Goal: Transaction & Acquisition: Subscribe to service/newsletter

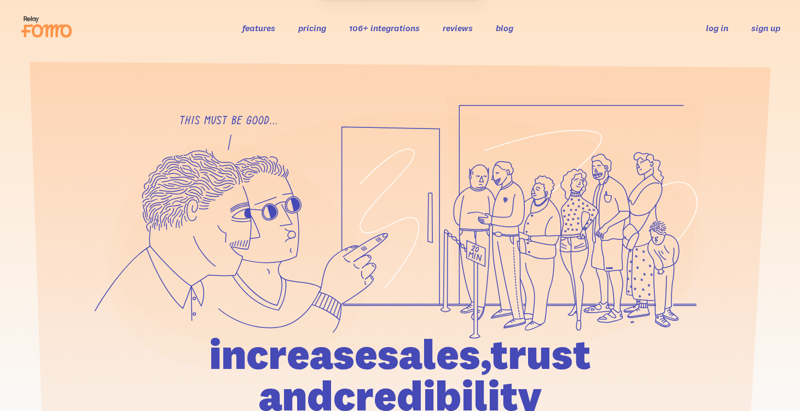
click at [759, 29] on link "sign up" at bounding box center [765, 27] width 29 height 11
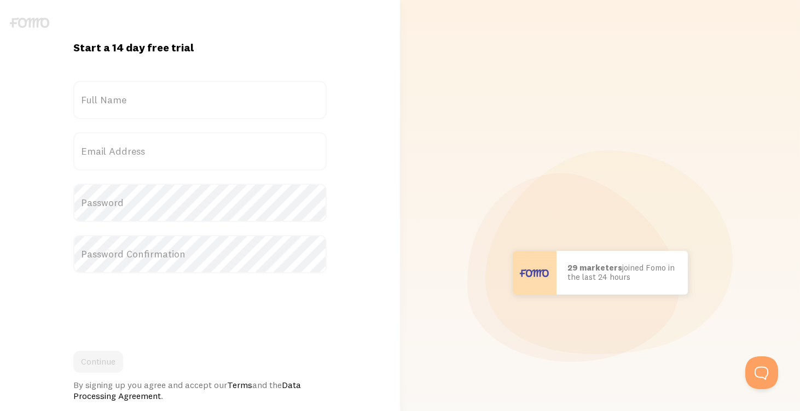
click at [273, 114] on label "Full Name" at bounding box center [199, 100] width 253 height 38
click at [273, 114] on input "Full Name" at bounding box center [199, 100] width 253 height 38
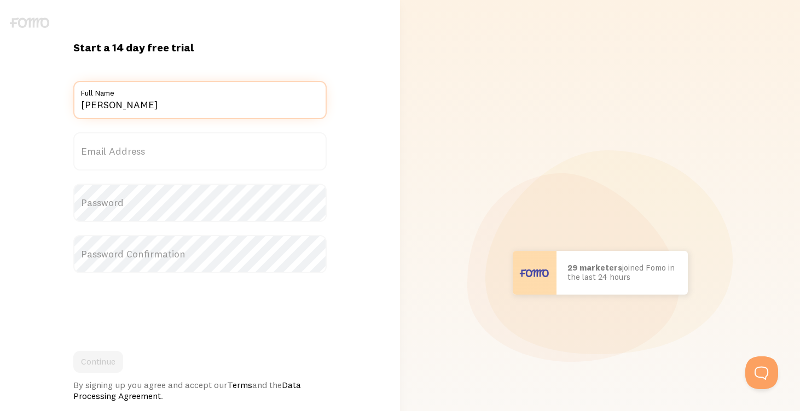
type input "[PERSON_NAME]"
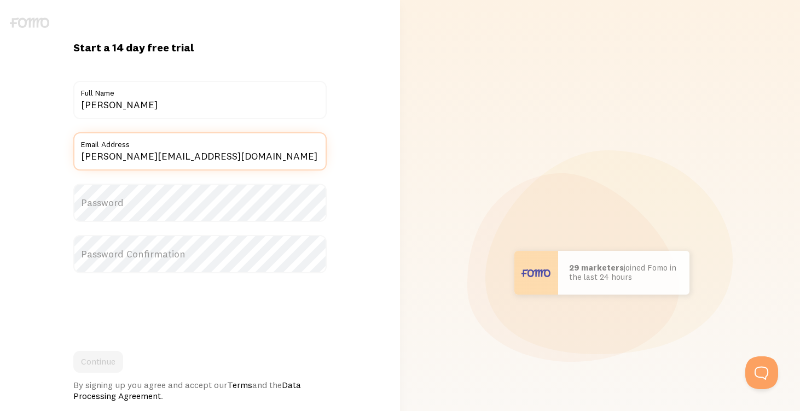
type input "[PERSON_NAME][EMAIL_ADDRESS][DOMAIN_NAME]"
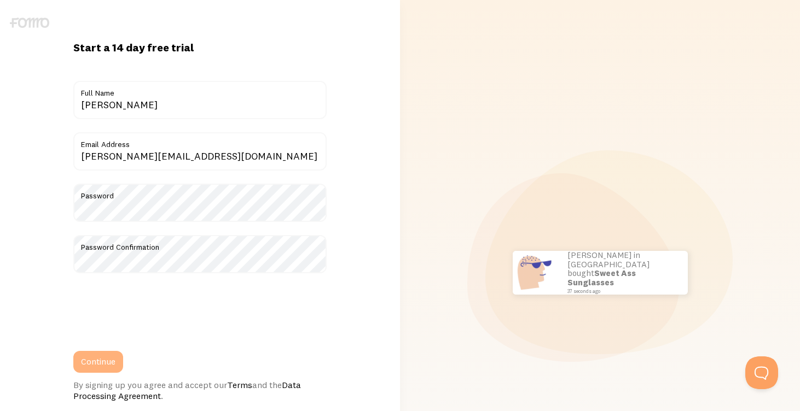
click at [100, 365] on button "Continue" at bounding box center [98, 362] width 50 height 22
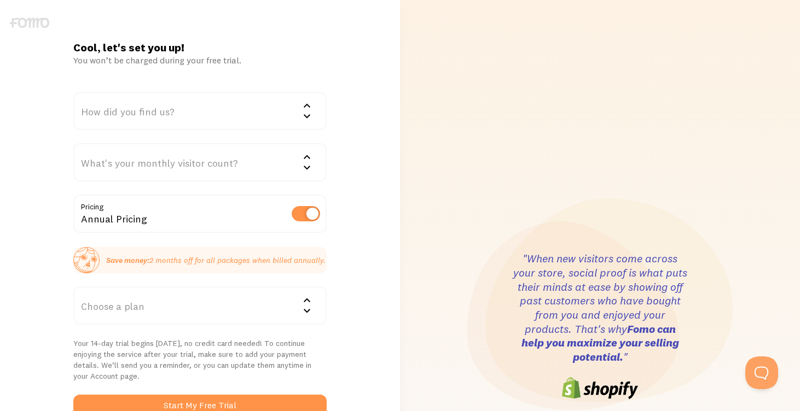
scroll to position [125, 0]
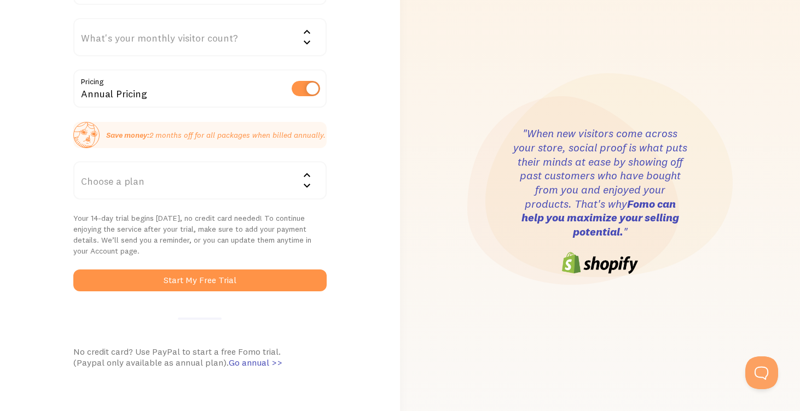
click at [281, 196] on div "Choose a plan" at bounding box center [199, 180] width 253 height 38
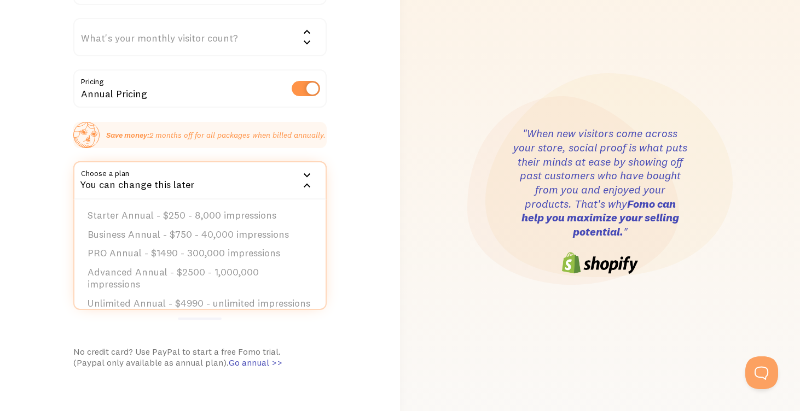
click at [311, 102] on div "Annual Pricing" at bounding box center [199, 89] width 253 height 40
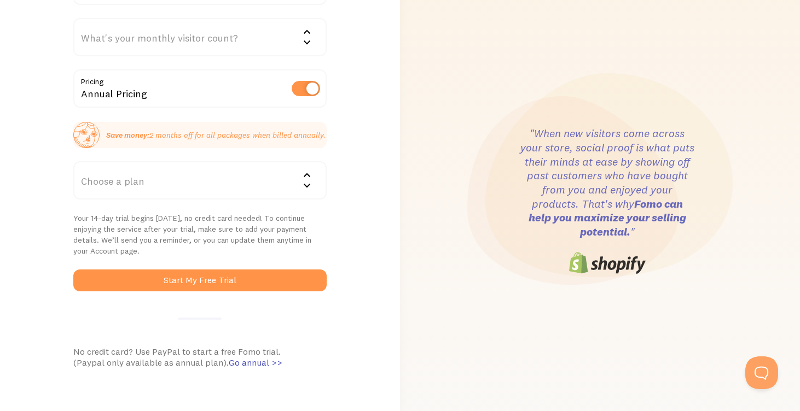
click at [307, 75] on div "Annual Pricing" at bounding box center [199, 89] width 253 height 40
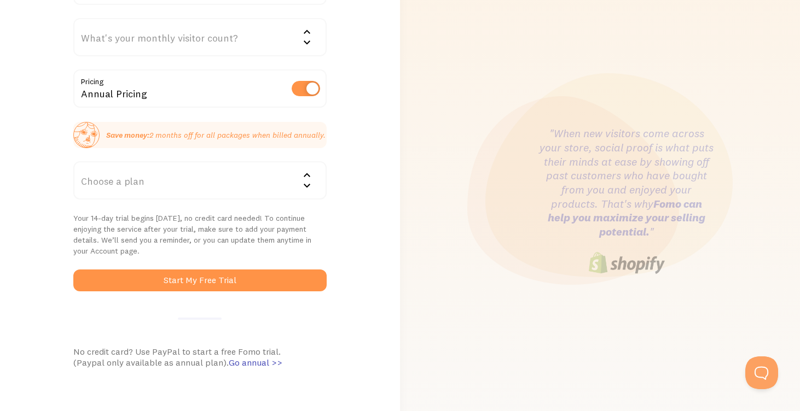
click at [306, 87] on label at bounding box center [306, 88] width 28 height 15
click at [306, 87] on input "checkbox" at bounding box center [306, 88] width 28 height 15
checkbox input "false"
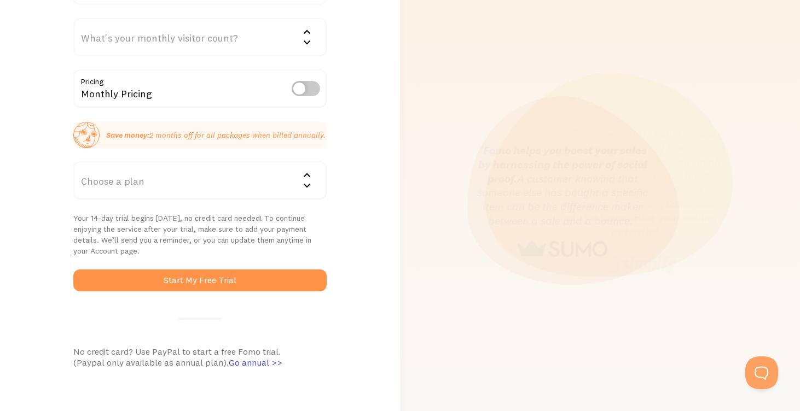
click at [285, 174] on div "Choose a plan" at bounding box center [199, 180] width 253 height 38
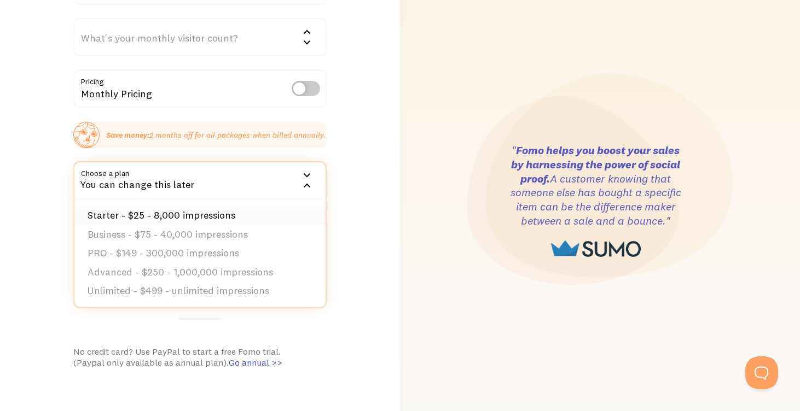
click at [275, 218] on li "Starter - $25 - 8,000 impressions" at bounding box center [199, 215] width 251 height 19
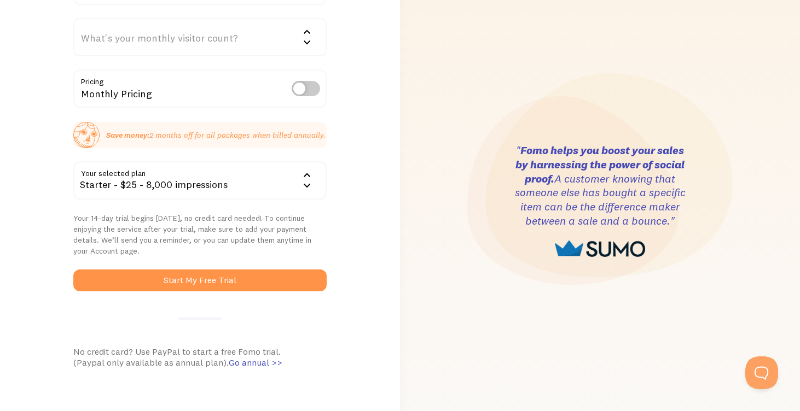
click at [353, 215] on div "Cool, let's set you up! You won’t be charged during your free trial. How did yo…" at bounding box center [200, 201] width 400 height 572
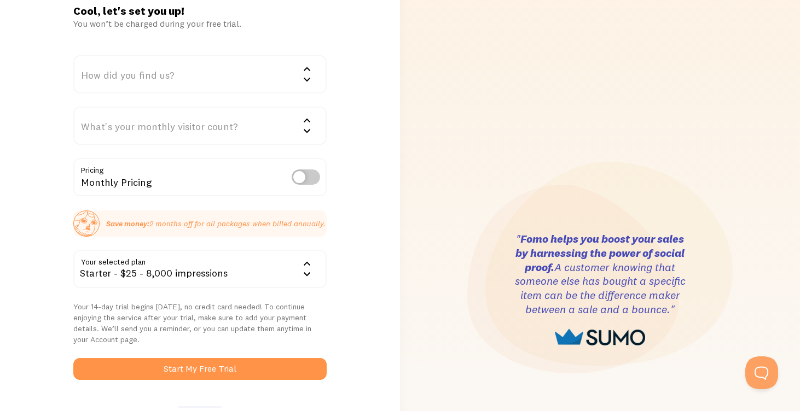
scroll to position [0, 0]
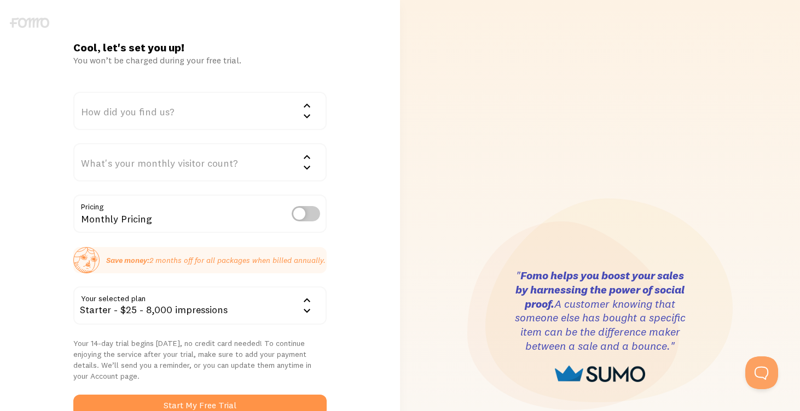
click at [247, 164] on div "What's your monthly visitor count?" at bounding box center [199, 162] width 253 height 38
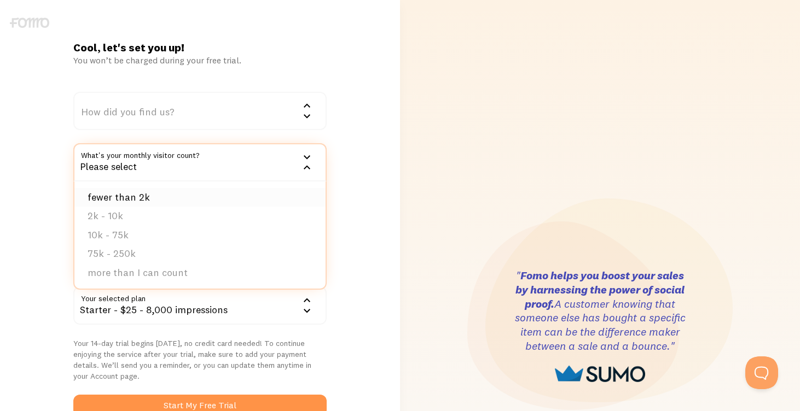
click at [240, 193] on li "fewer than 2k" at bounding box center [199, 197] width 251 height 19
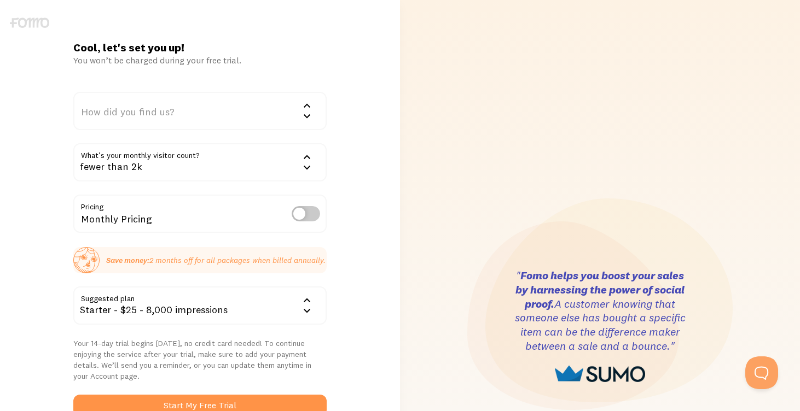
click at [281, 105] on div "How did you find us?" at bounding box center [199, 111] width 253 height 38
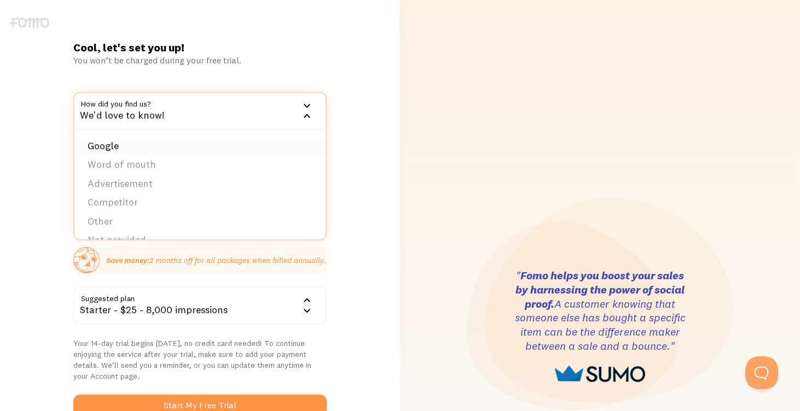
click at [270, 144] on li "Google" at bounding box center [199, 146] width 251 height 19
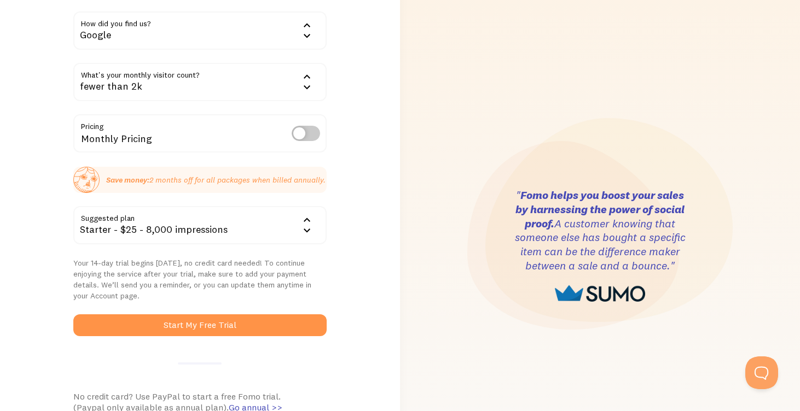
scroll to position [108, 0]
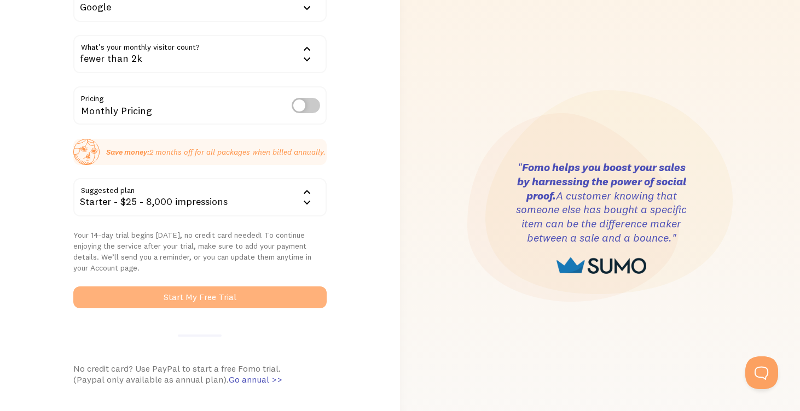
click at [261, 299] on button "Start My Free Trial" at bounding box center [199, 298] width 253 height 22
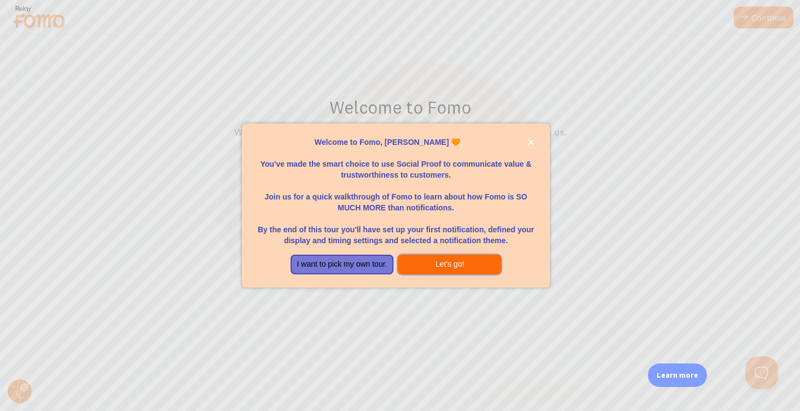
click at [452, 261] on button "Let's go!" at bounding box center [449, 265] width 103 height 20
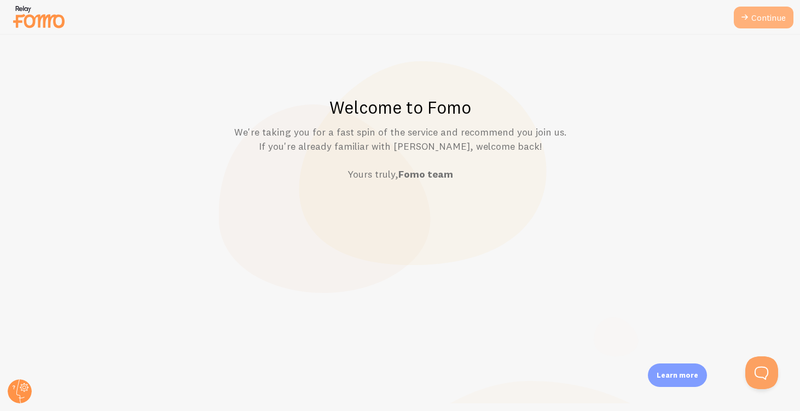
click at [737, 22] on link "Continue" at bounding box center [764, 18] width 60 height 22
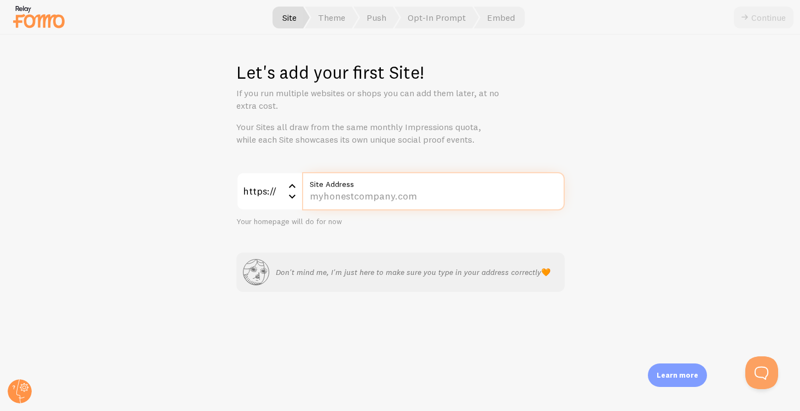
click at [438, 202] on input "Site Address" at bounding box center [433, 191] width 263 height 38
click at [569, 131] on div "Let's add your first Site! If you run multiple websites or shops you can add th…" at bounding box center [400, 223] width 799 height 376
click at [514, 188] on label "Site Address" at bounding box center [433, 181] width 263 height 19
click at [514, 188] on input "Site Address" at bounding box center [433, 191] width 263 height 38
type input "[DOMAIN_NAME]"
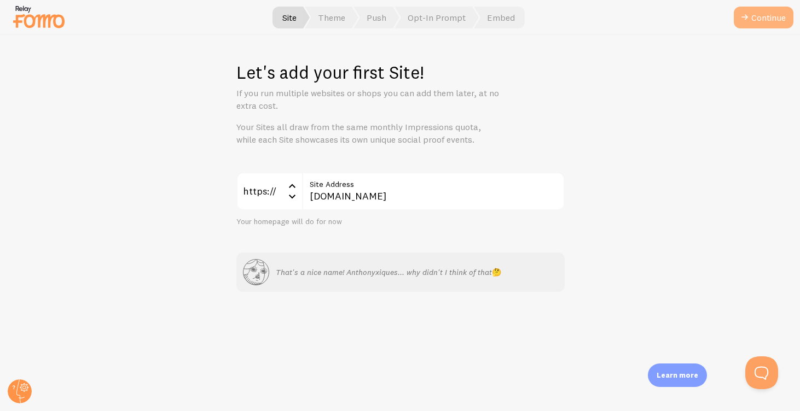
click at [756, 21] on button "Continue" at bounding box center [764, 18] width 60 height 22
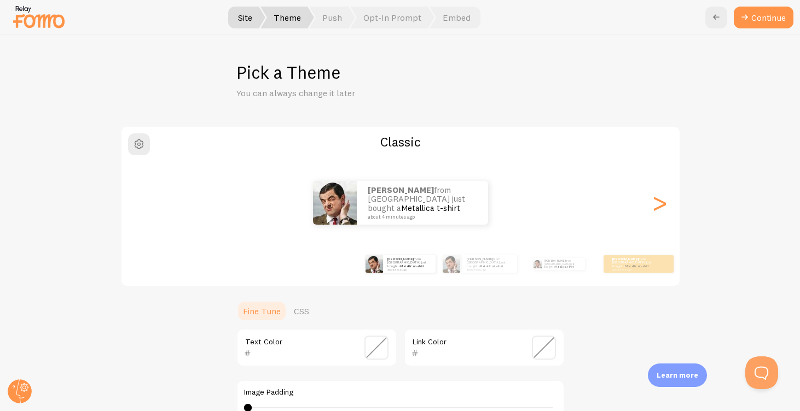
drag, startPoint x: 756, startPoint y: 21, endPoint x: 559, endPoint y: 281, distance: 326.5
click at [562, 278] on div "Site Theme [GEOGRAPHIC_DATA] Opt-In Prompt Embed Continue Pick a Theme You can …" at bounding box center [400, 223] width 799 height 376
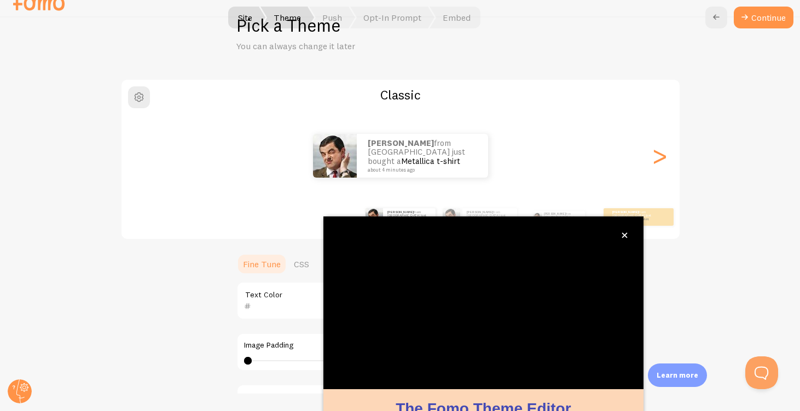
scroll to position [88, 0]
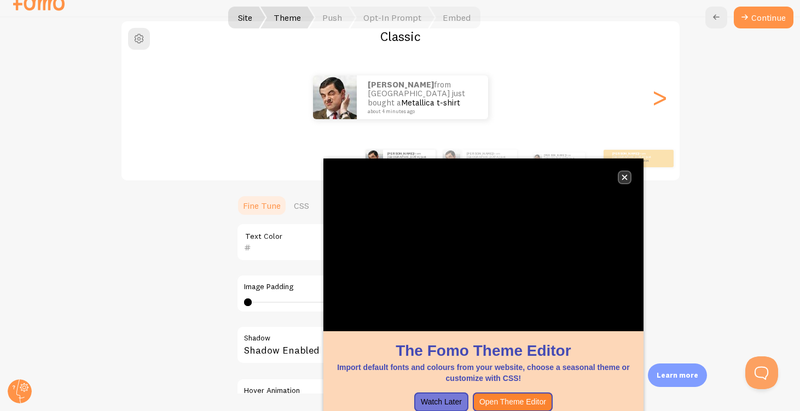
click at [625, 177] on icon "close," at bounding box center [624, 177] width 6 height 6
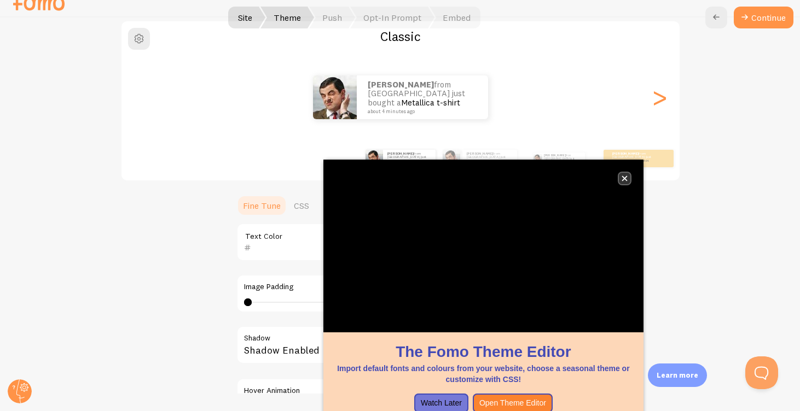
click at [623, 179] on icon "close," at bounding box center [623, 178] width 5 height 5
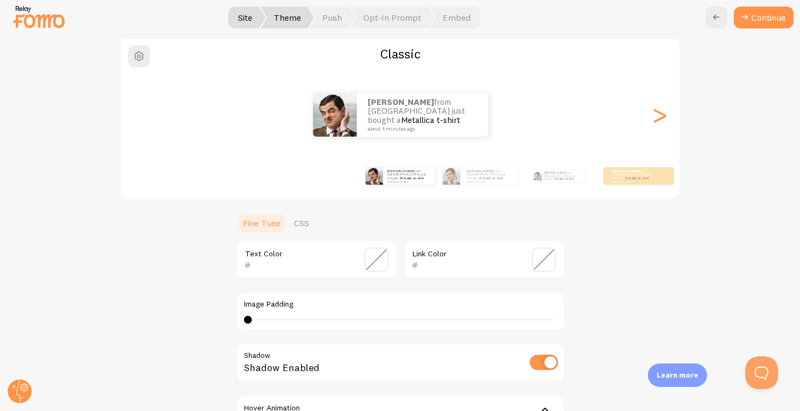
scroll to position [0, 0]
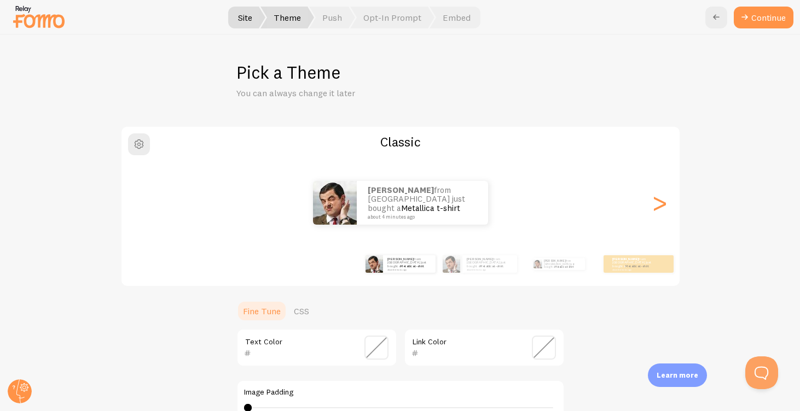
click at [648, 210] on div "Anthony from United States just bought a Metallica t-shirt about 4 minutes ago" at bounding box center [400, 203] width 558 height 44
click at [659, 207] on div ">" at bounding box center [659, 203] width 13 height 79
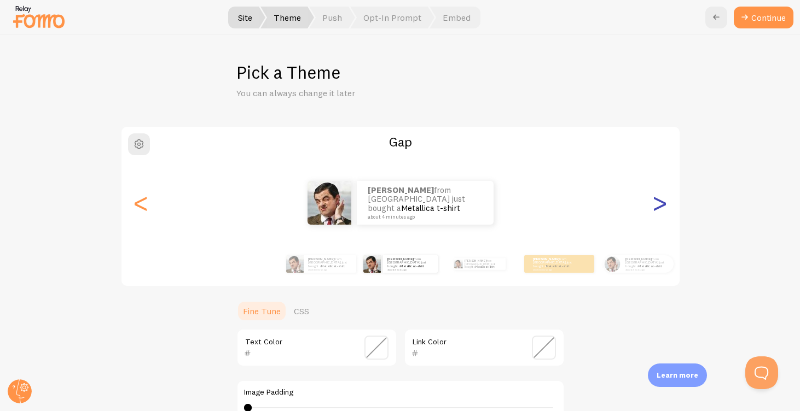
click at [661, 205] on div ">" at bounding box center [659, 203] width 13 height 79
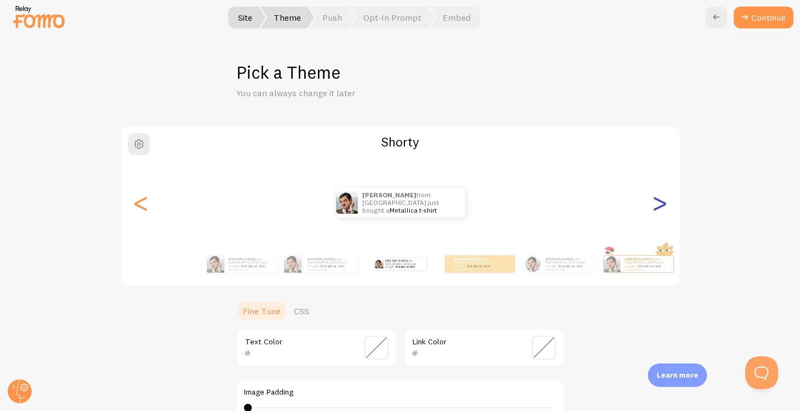
click at [661, 205] on div ">" at bounding box center [659, 203] width 13 height 79
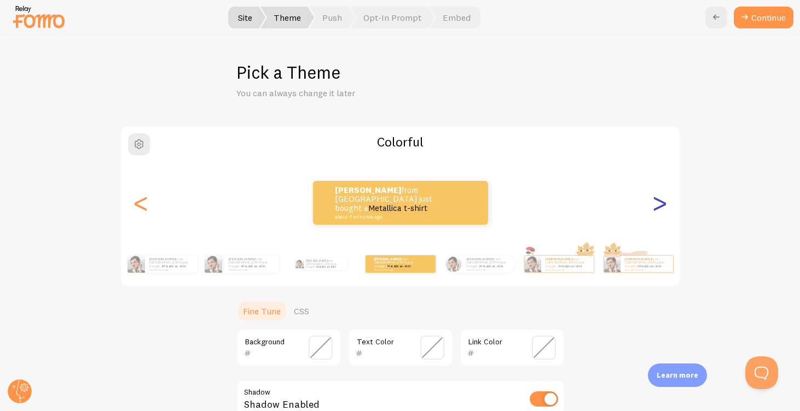
click at [661, 205] on div ">" at bounding box center [659, 203] width 13 height 79
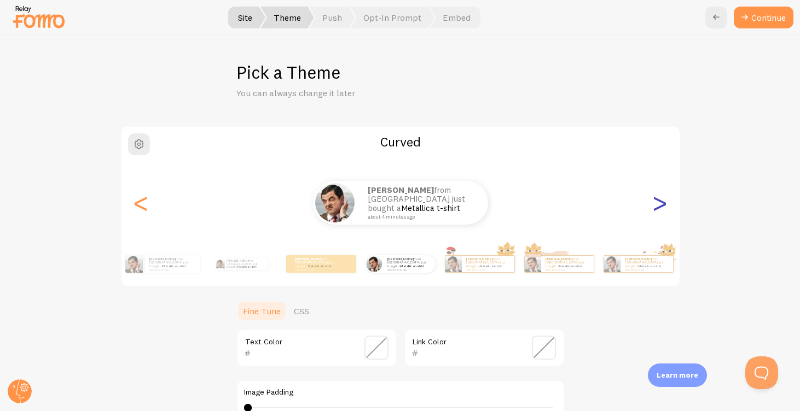
click at [661, 205] on div ">" at bounding box center [659, 203] width 13 height 79
type input "0"
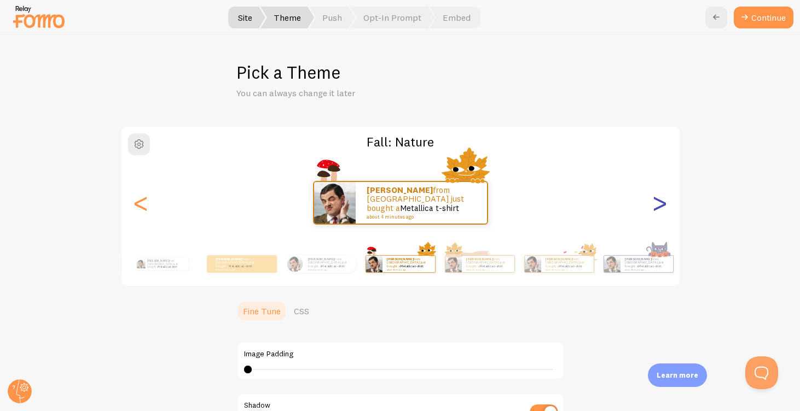
click at [661, 205] on div ">" at bounding box center [659, 203] width 13 height 79
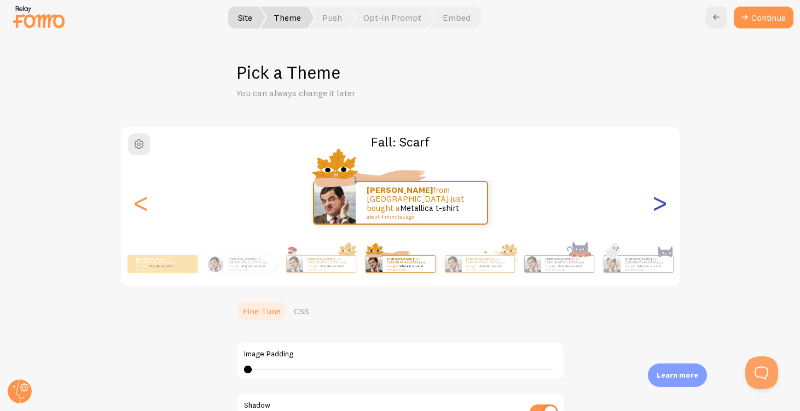
click at [661, 205] on div ">" at bounding box center [659, 203] width 13 height 79
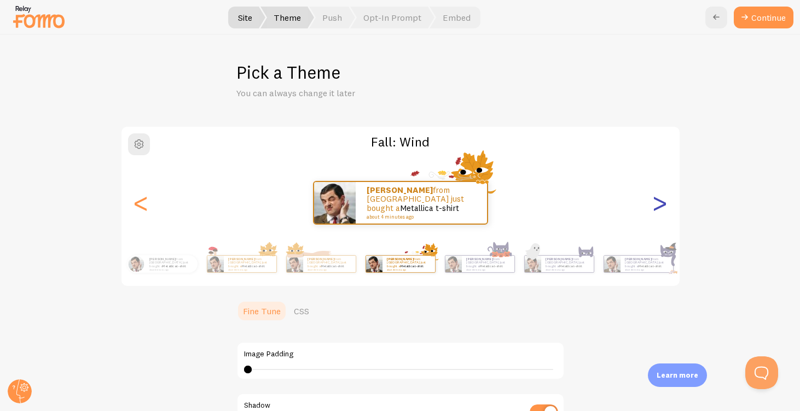
click at [661, 205] on div ">" at bounding box center [659, 203] width 13 height 79
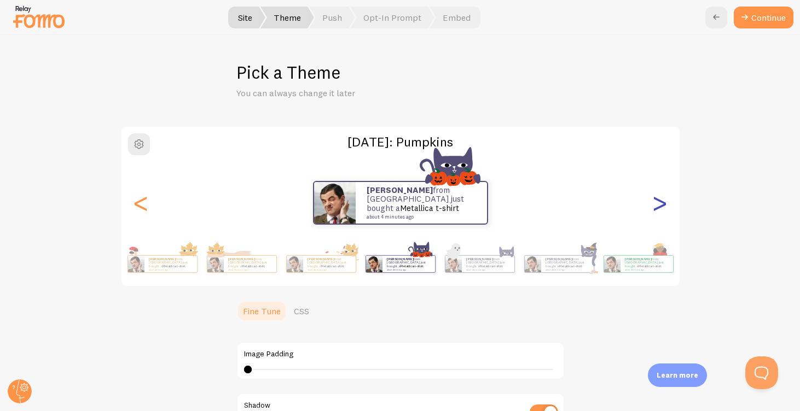
click at [661, 205] on div ">" at bounding box center [659, 203] width 13 height 79
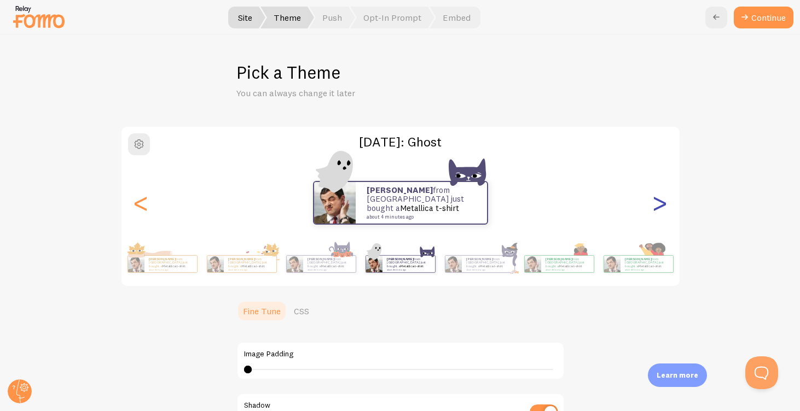
click at [661, 205] on div ">" at bounding box center [659, 203] width 13 height 79
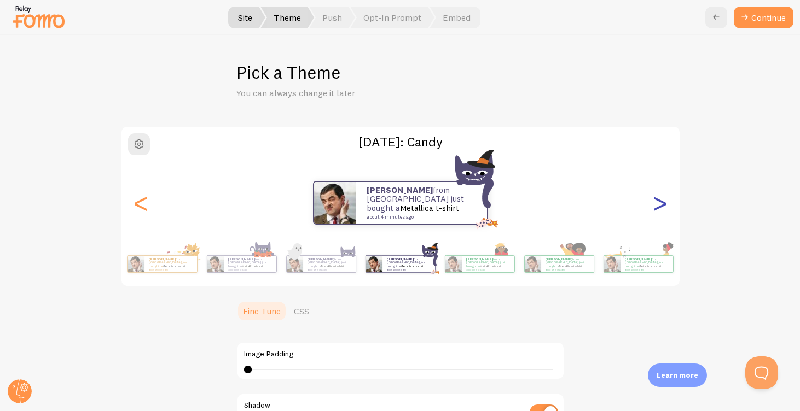
click at [661, 205] on div ">" at bounding box center [659, 203] width 13 height 79
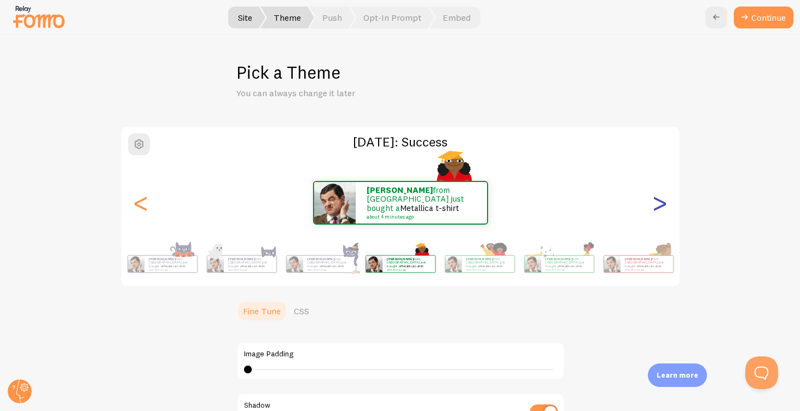
click at [661, 205] on div ">" at bounding box center [659, 203] width 13 height 79
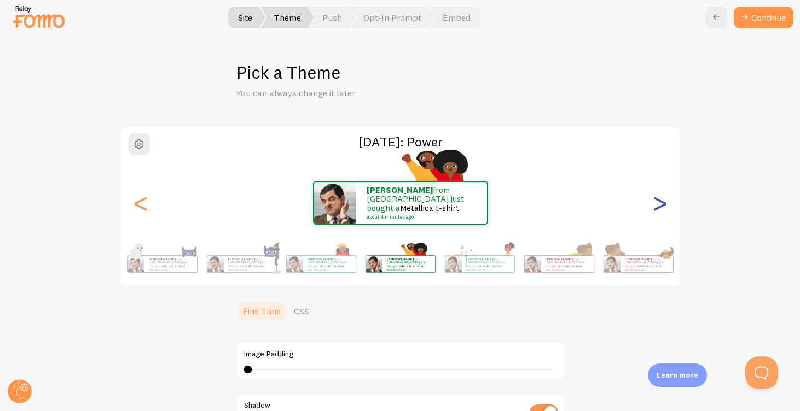
click at [661, 205] on div ">" at bounding box center [659, 203] width 13 height 79
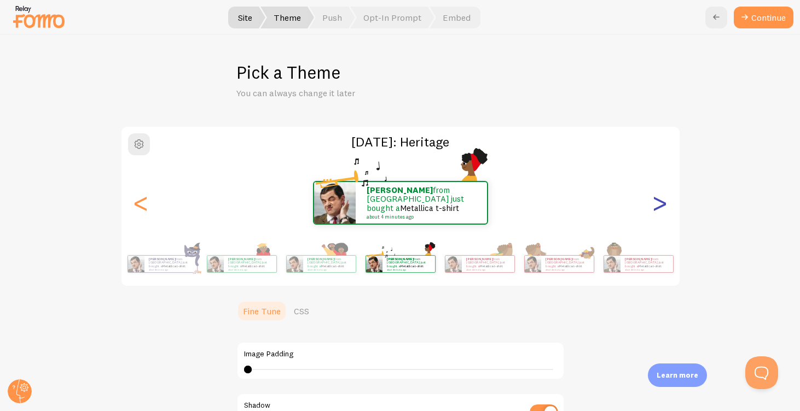
click at [661, 205] on div ">" at bounding box center [659, 203] width 13 height 79
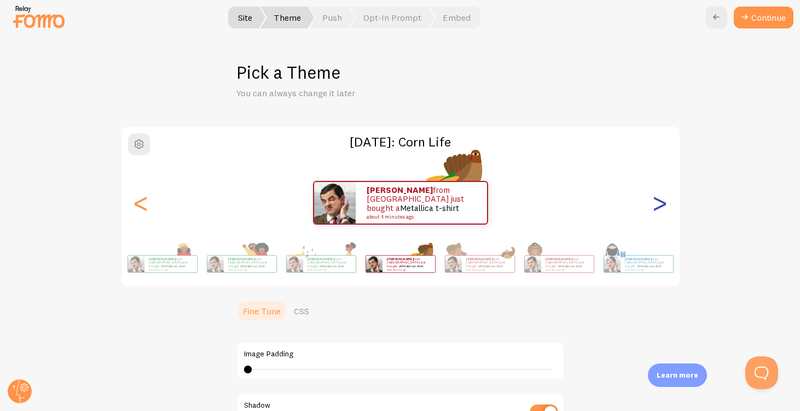
click at [661, 205] on div ">" at bounding box center [659, 203] width 13 height 79
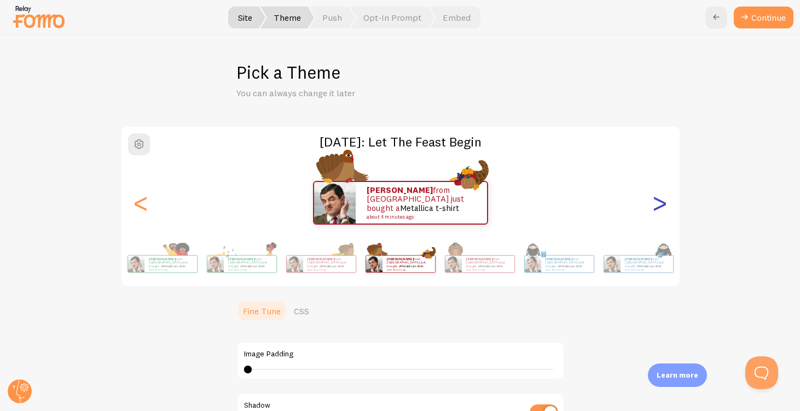
click at [661, 205] on div ">" at bounding box center [659, 203] width 13 height 79
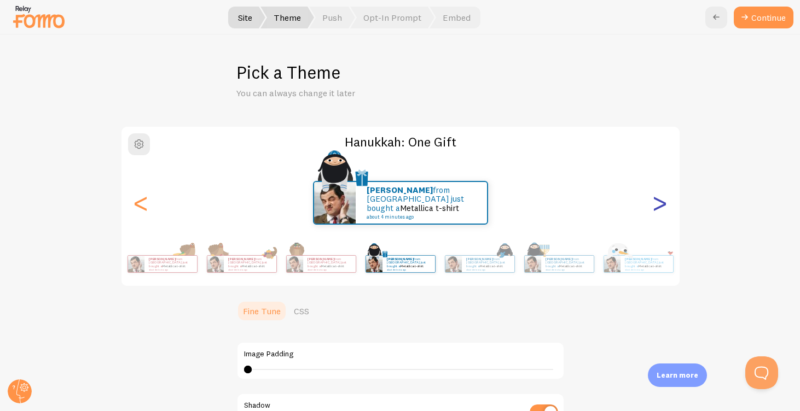
click at [661, 205] on div ">" at bounding box center [659, 203] width 13 height 79
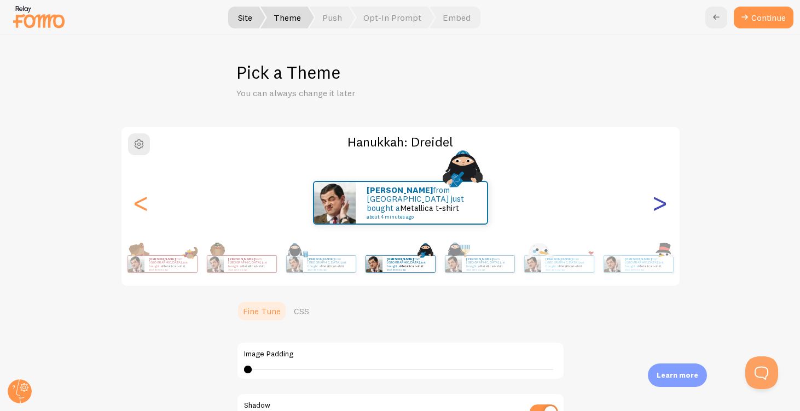
click at [661, 205] on div ">" at bounding box center [659, 203] width 13 height 79
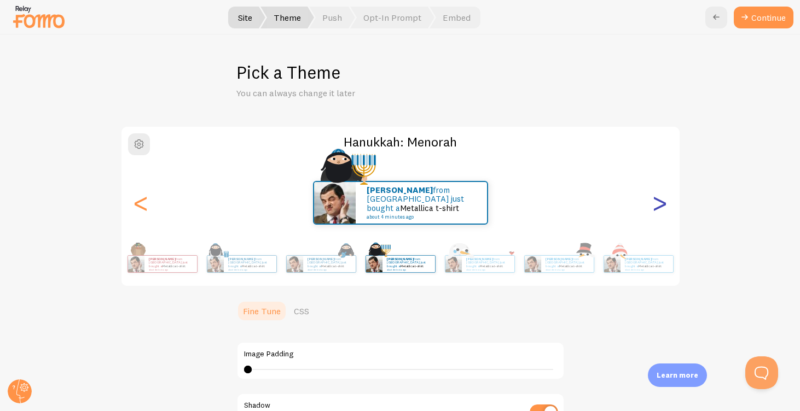
click at [661, 205] on div ">" at bounding box center [659, 203] width 13 height 79
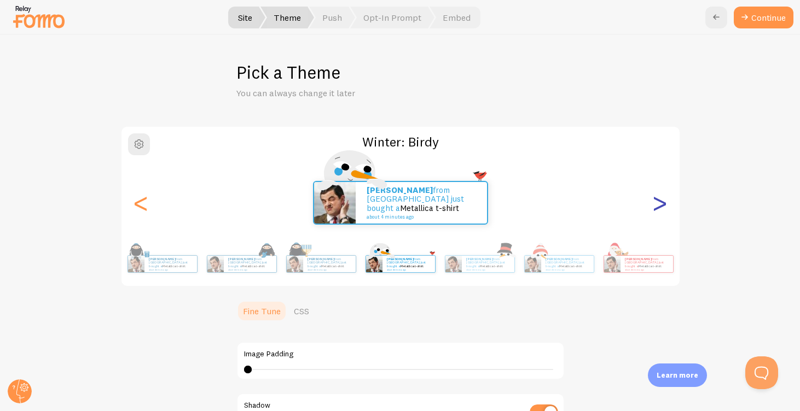
click at [661, 205] on div ">" at bounding box center [659, 203] width 13 height 79
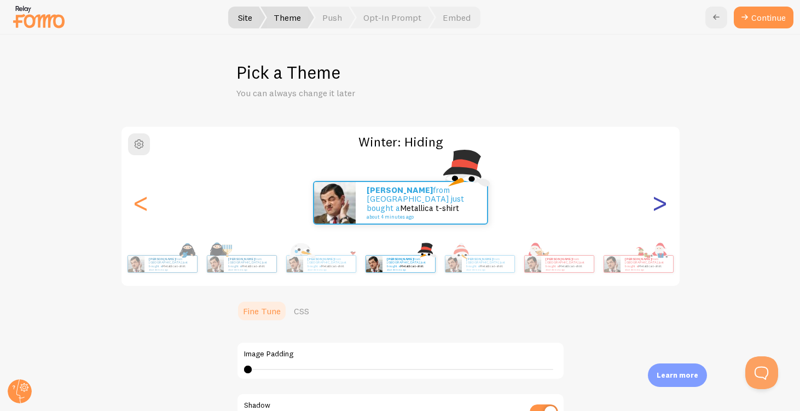
click at [661, 205] on div ">" at bounding box center [659, 203] width 13 height 79
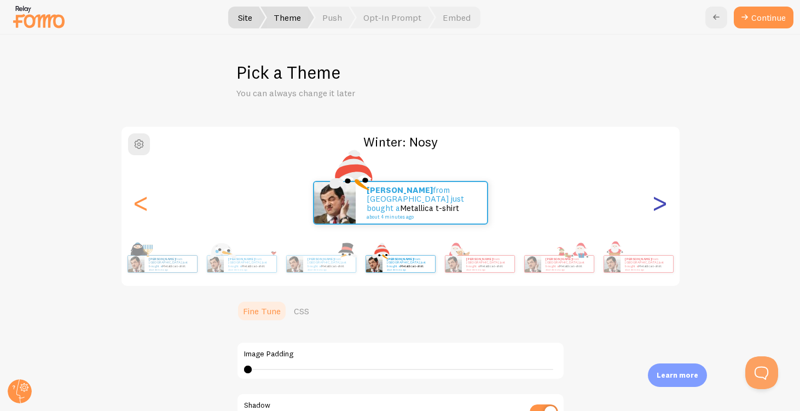
click at [661, 205] on div ">" at bounding box center [659, 203] width 13 height 79
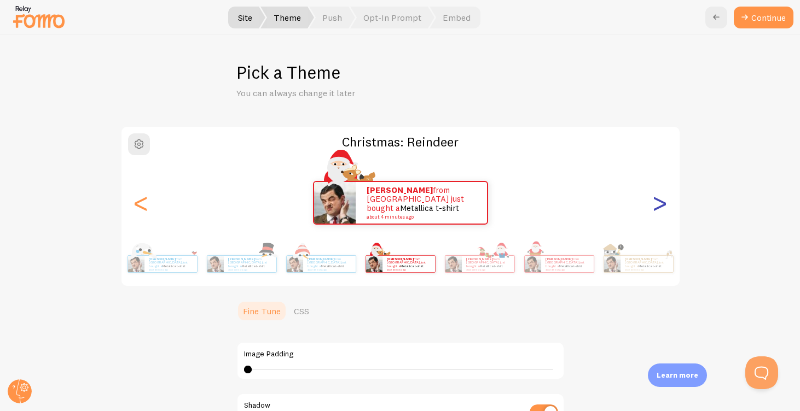
click at [661, 205] on div ">" at bounding box center [659, 203] width 13 height 79
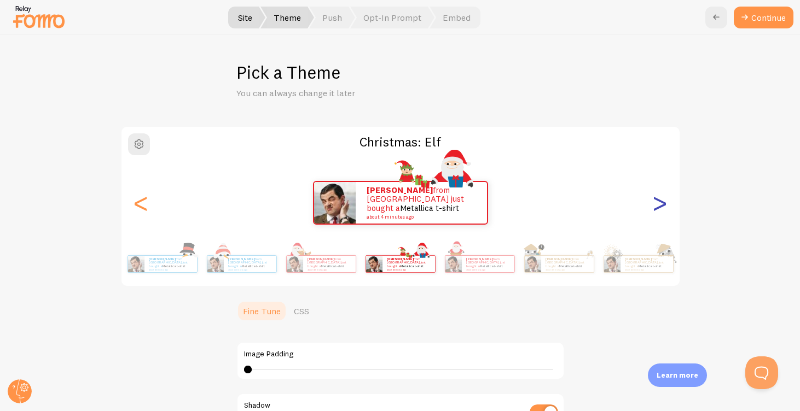
click at [661, 205] on div ">" at bounding box center [659, 203] width 13 height 79
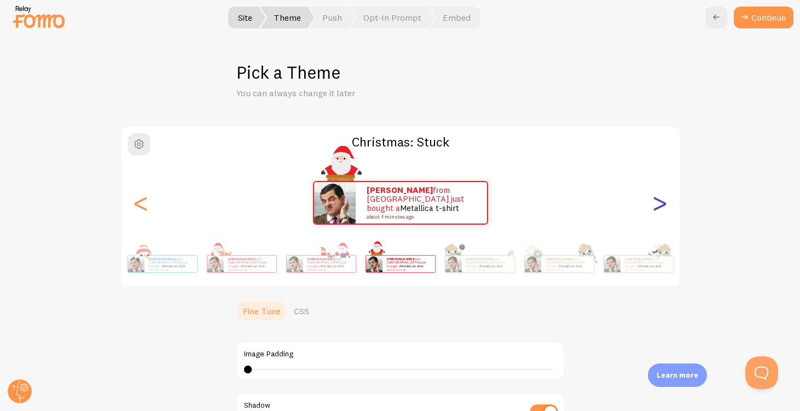
click at [661, 205] on div ">" at bounding box center [659, 203] width 13 height 79
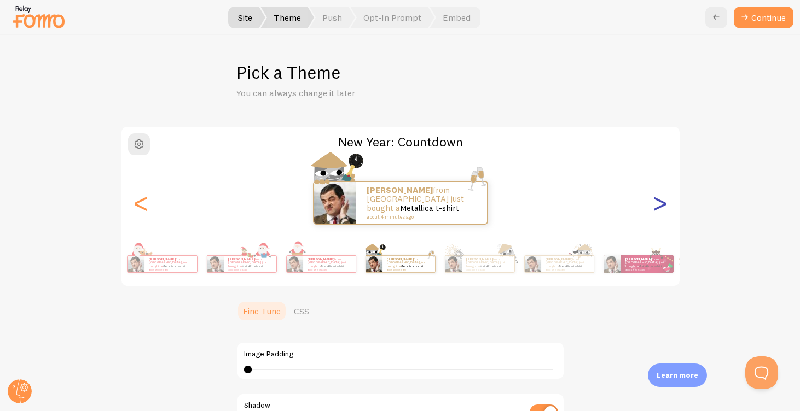
click at [661, 205] on div ">" at bounding box center [659, 203] width 13 height 79
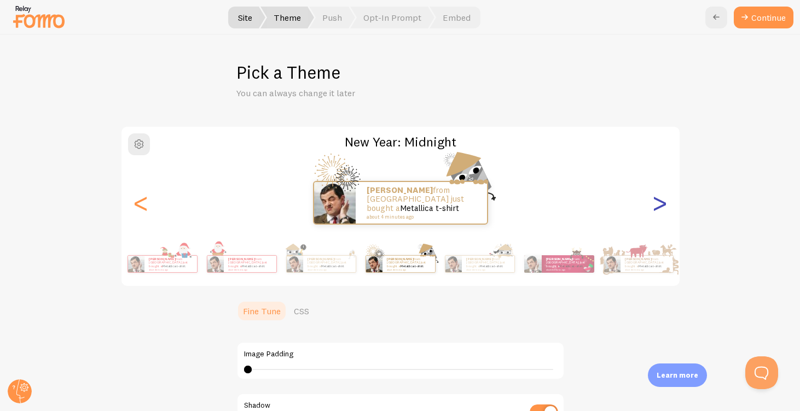
click at [661, 205] on div ">" at bounding box center [659, 203] width 13 height 79
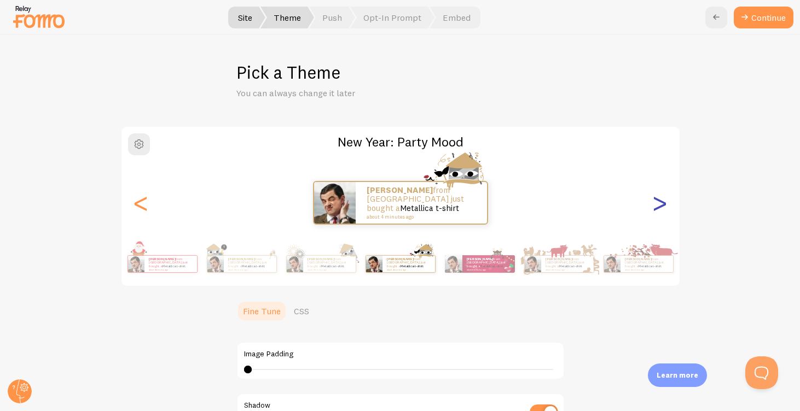
click at [661, 205] on div ">" at bounding box center [659, 203] width 13 height 79
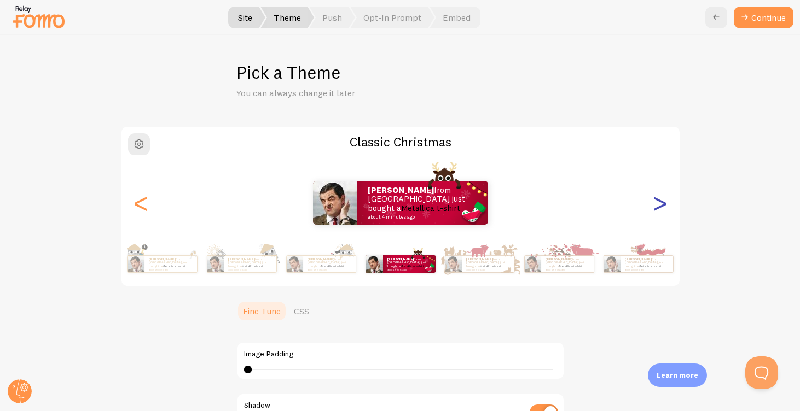
click at [661, 205] on div ">" at bounding box center [659, 203] width 13 height 79
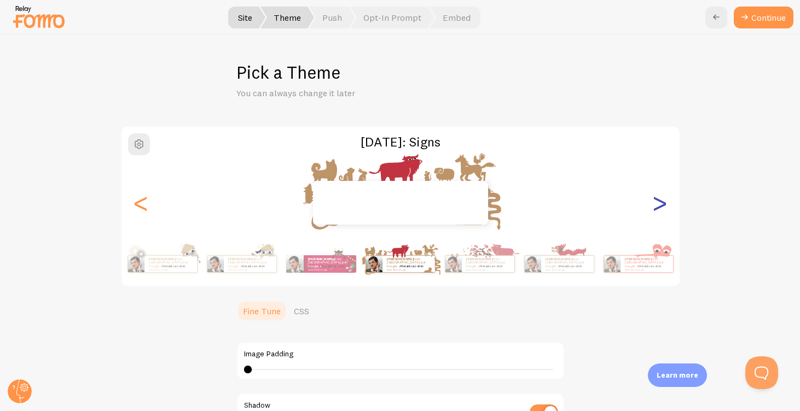
click at [661, 205] on div ">" at bounding box center [659, 203] width 13 height 79
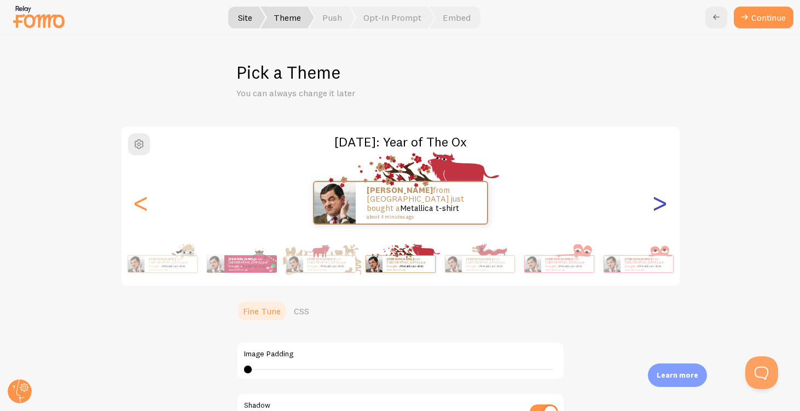
click at [661, 205] on div ">" at bounding box center [659, 203] width 13 height 79
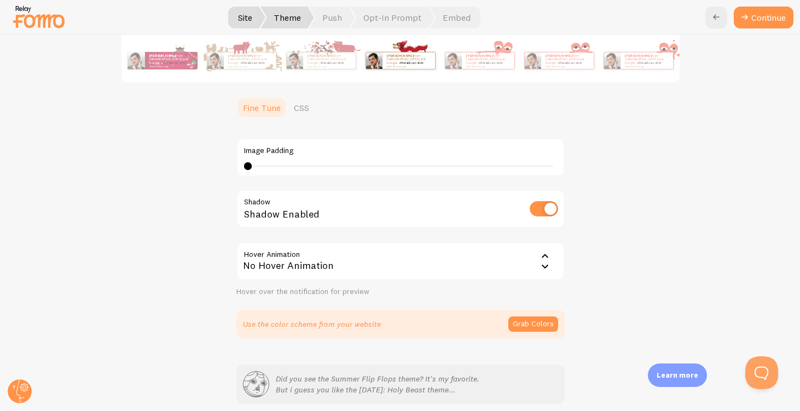
scroll to position [249, 0]
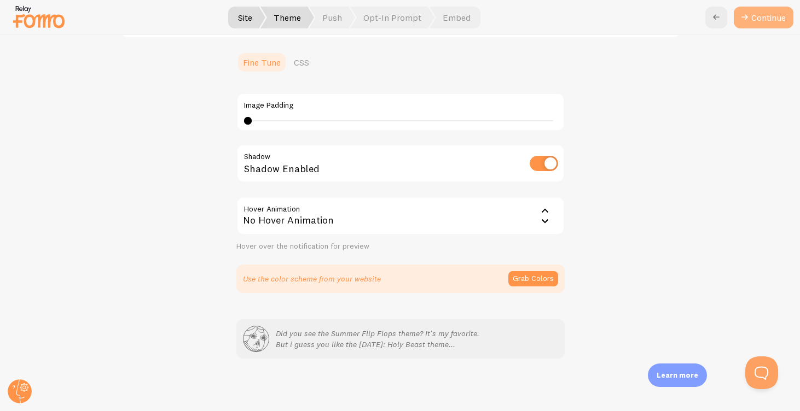
click at [765, 26] on button "Continue" at bounding box center [764, 18] width 60 height 22
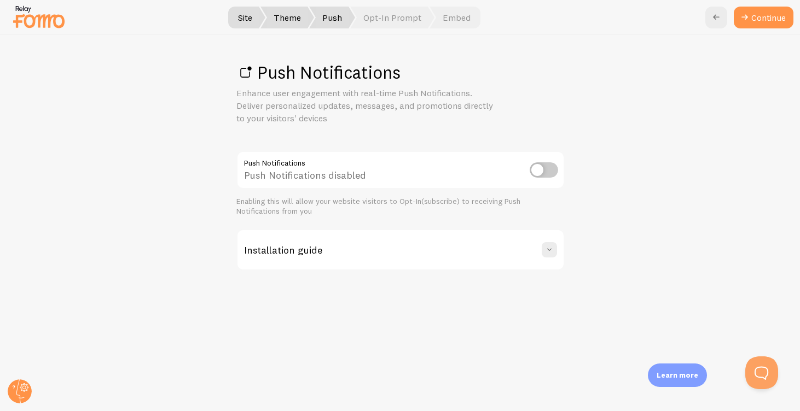
click at [538, 173] on input "checkbox" at bounding box center [544, 169] width 28 height 15
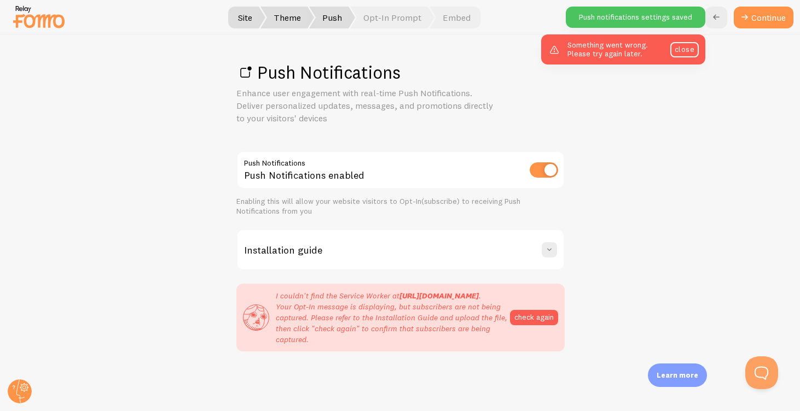
click at [545, 172] on input "checkbox" at bounding box center [544, 169] width 28 height 15
checkbox input "false"
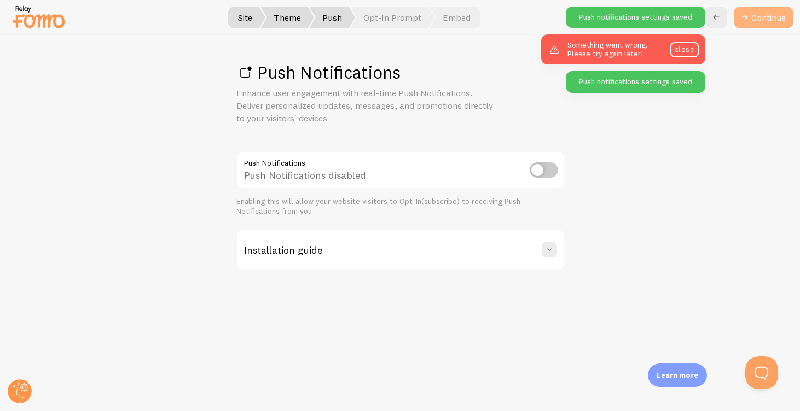
click at [755, 20] on link "Continue" at bounding box center [764, 18] width 60 height 22
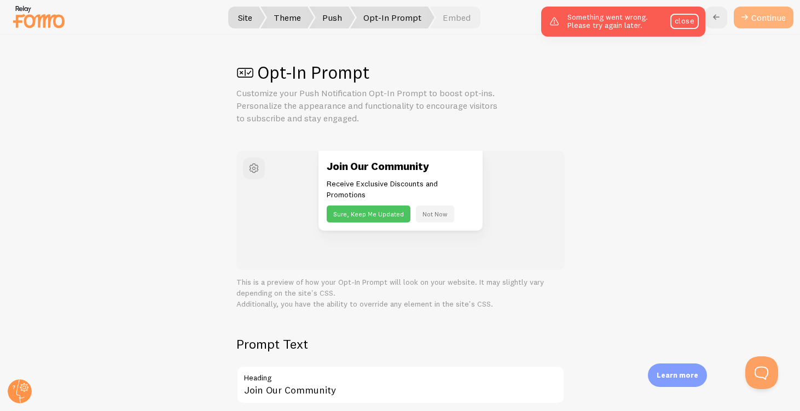
click at [750, 12] on button "Continue" at bounding box center [764, 18] width 60 height 22
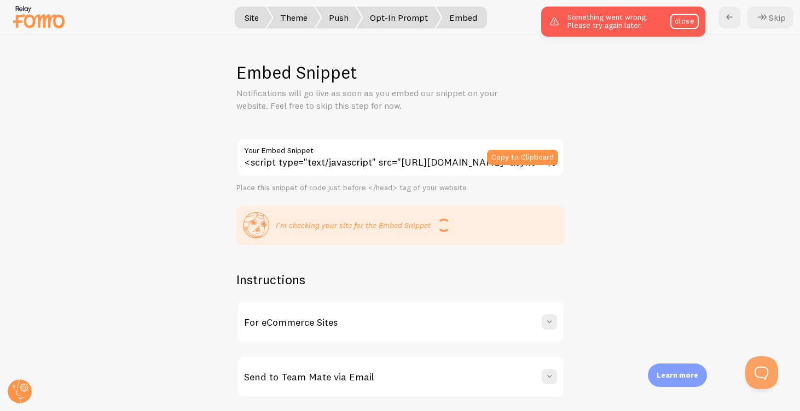
scroll to position [26, 0]
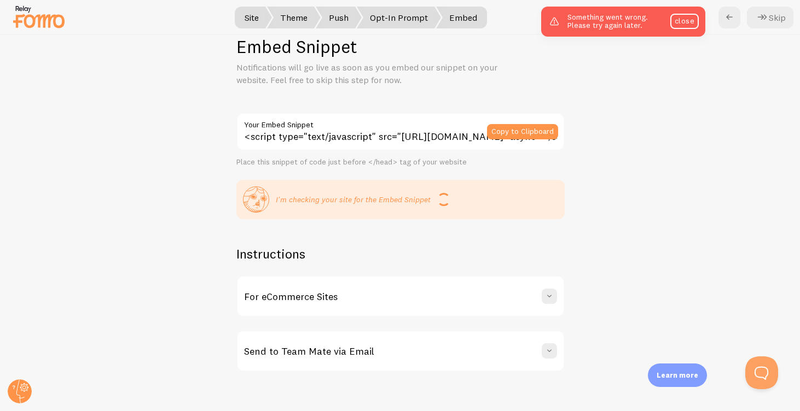
click at [558, 296] on div "For eCommerce Sites" at bounding box center [400, 296] width 326 height 39
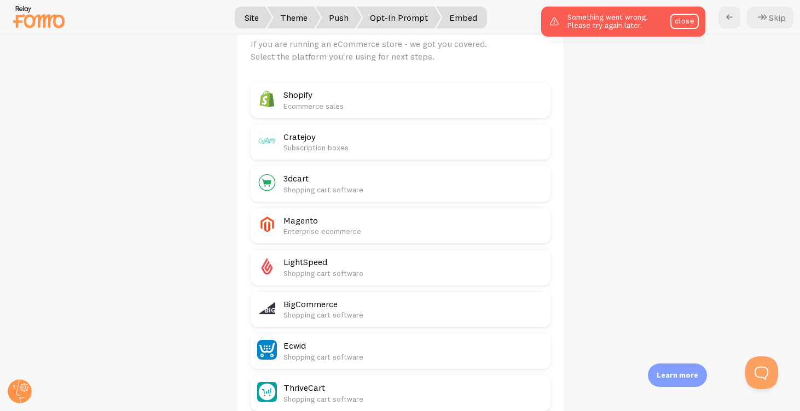
scroll to position [327, 0]
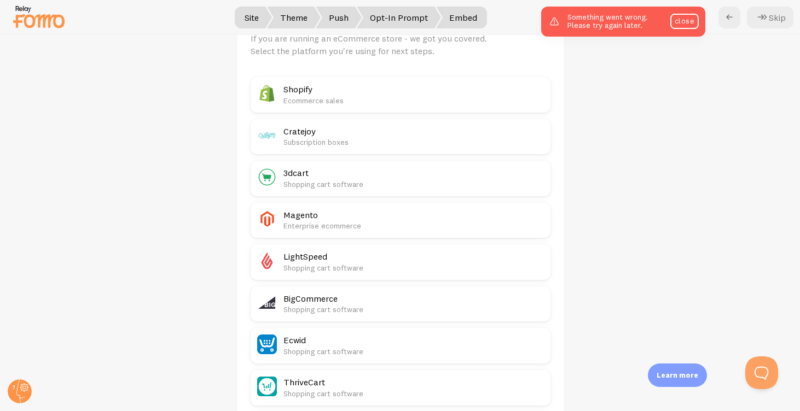
click at [423, 99] on p "Ecommerce sales" at bounding box center [413, 100] width 260 height 11
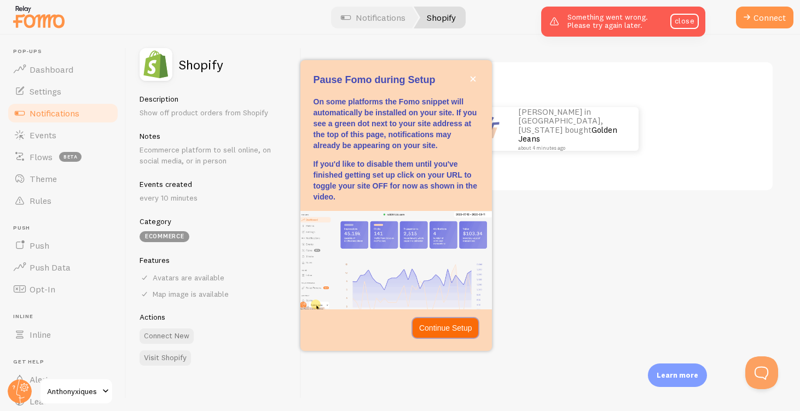
click at [467, 328] on p "Continue Setup" at bounding box center [445, 328] width 53 height 11
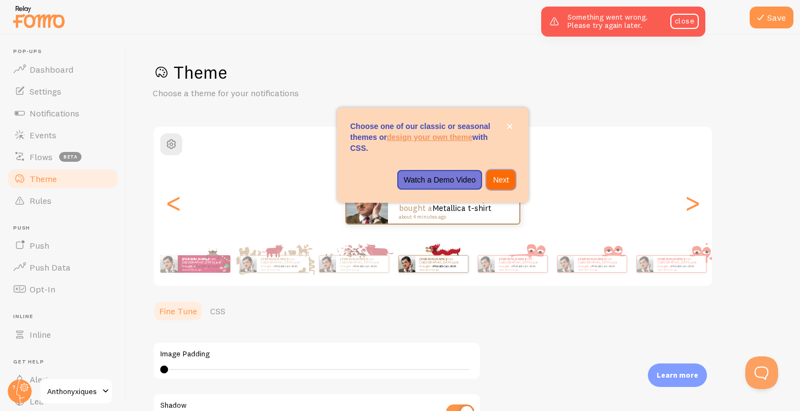
click at [497, 176] on p "Next" at bounding box center [501, 179] width 16 height 11
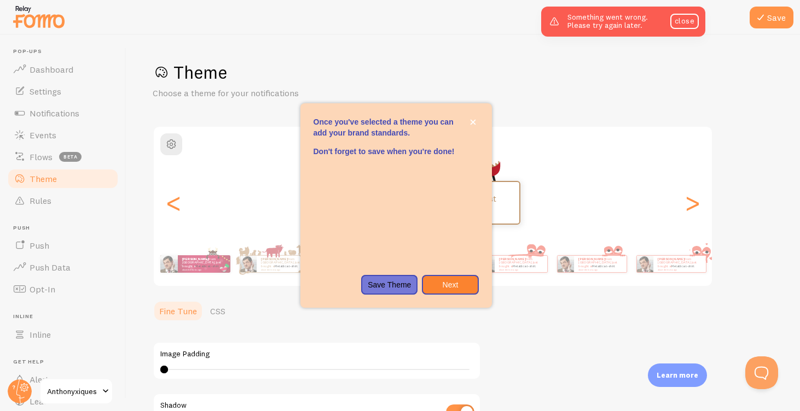
click at [461, 115] on div "Once you&#x27;ve selected a theme you can add your brand standards.Don&#x27;t f…" at bounding box center [395, 109] width 191 height 13
click at [472, 124] on icon "close," at bounding box center [473, 122] width 6 height 6
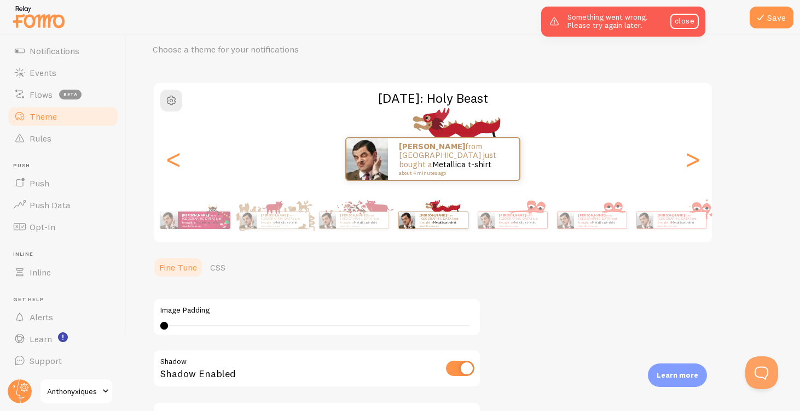
scroll to position [32, 0]
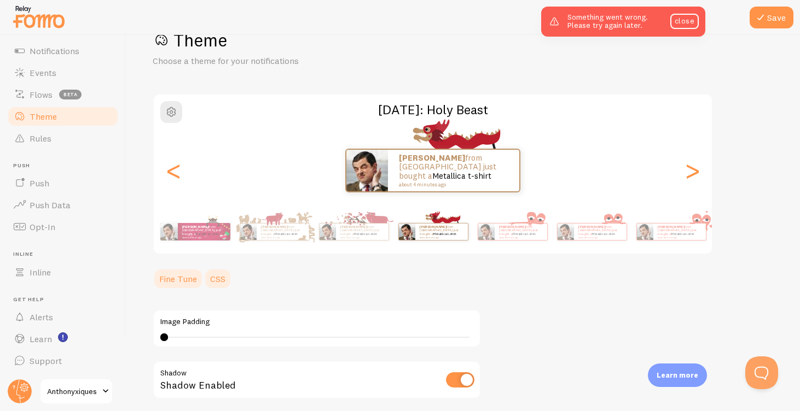
click at [213, 284] on link "CSS" at bounding box center [217, 279] width 28 height 22
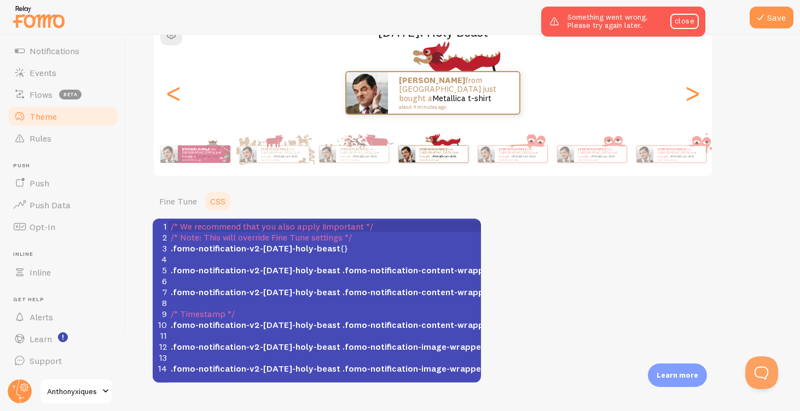
scroll to position [132, 0]
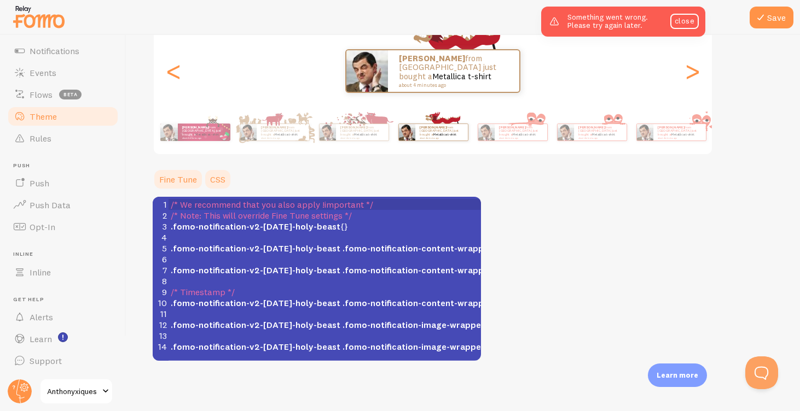
click at [193, 183] on link "Fine Tune" at bounding box center [178, 179] width 51 height 22
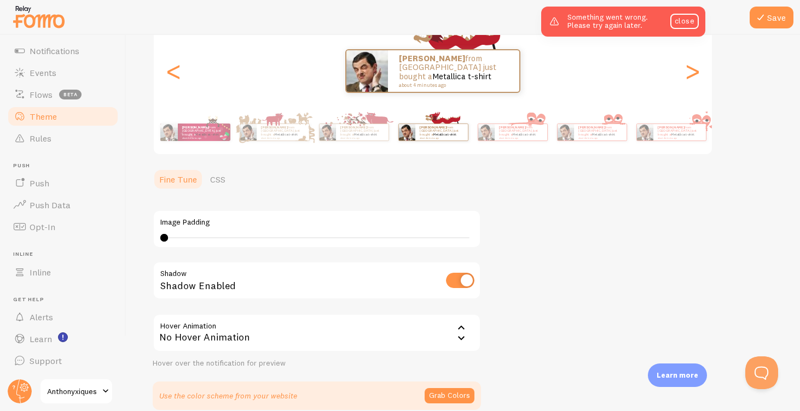
scroll to position [183, 0]
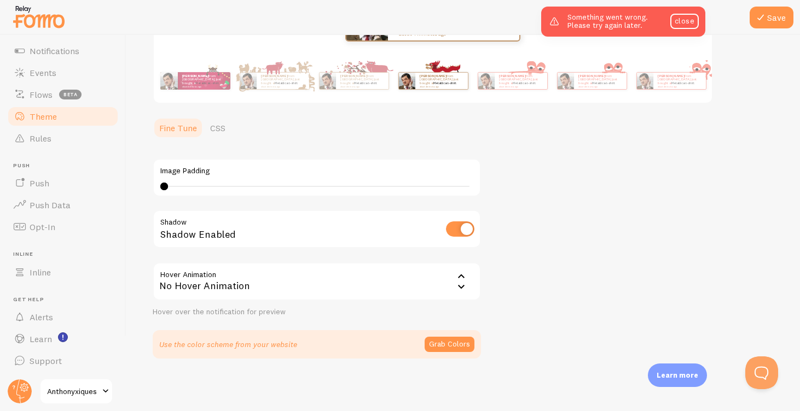
click at [452, 225] on input "checkbox" at bounding box center [460, 229] width 28 height 15
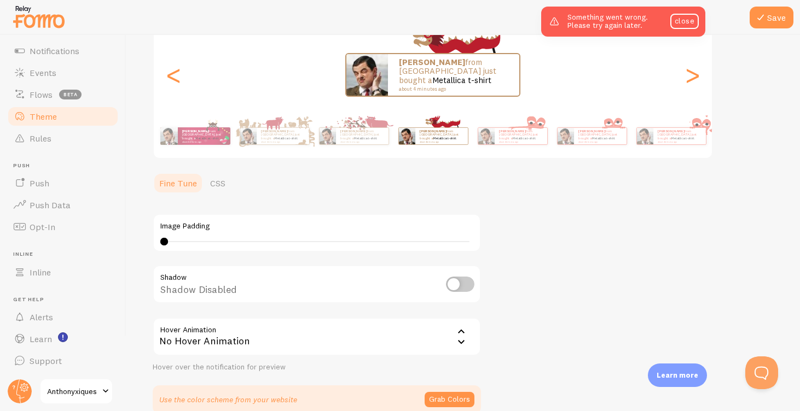
scroll to position [124, 0]
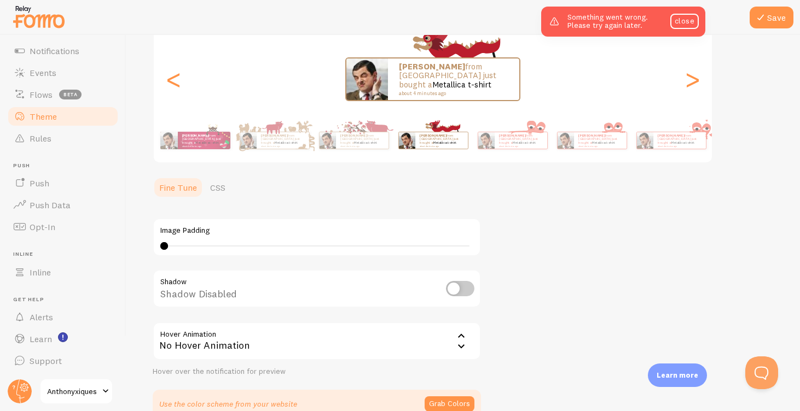
click at [463, 295] on input "checkbox" at bounding box center [460, 288] width 28 height 15
checkbox input "true"
click at [437, 345] on div "No Hover Animation" at bounding box center [317, 341] width 328 height 38
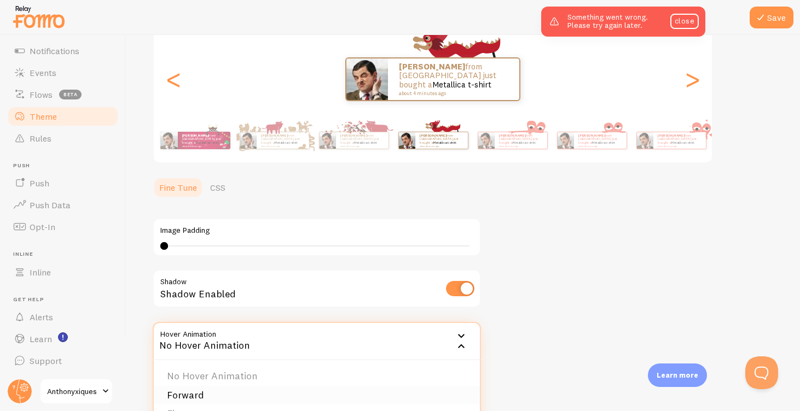
click at [403, 394] on li "Forward" at bounding box center [317, 395] width 326 height 19
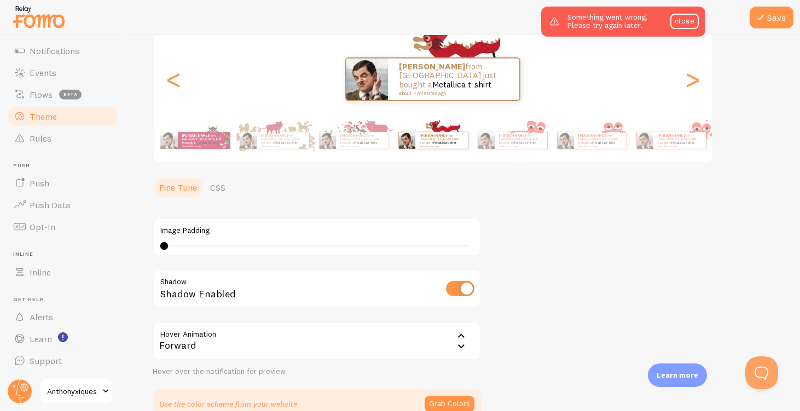
scroll to position [183, 0]
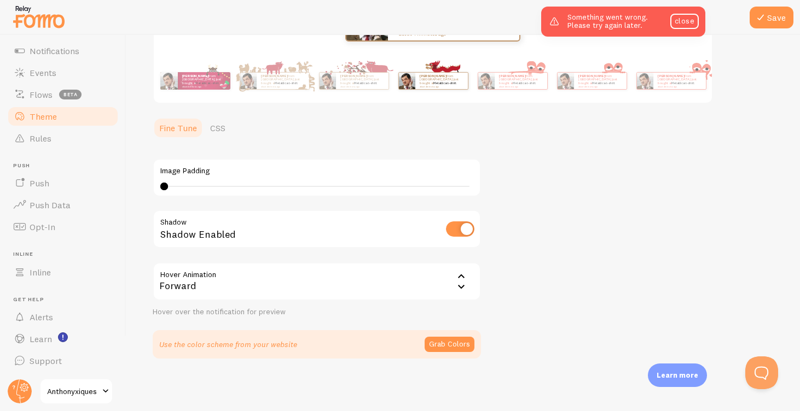
click at [457, 254] on div "Image Padding 0 0 - undefined Shadow Shadow Enabled Hover Animation forward For…" at bounding box center [317, 232] width 328 height 172
click at [450, 275] on div "Forward" at bounding box center [317, 282] width 328 height 38
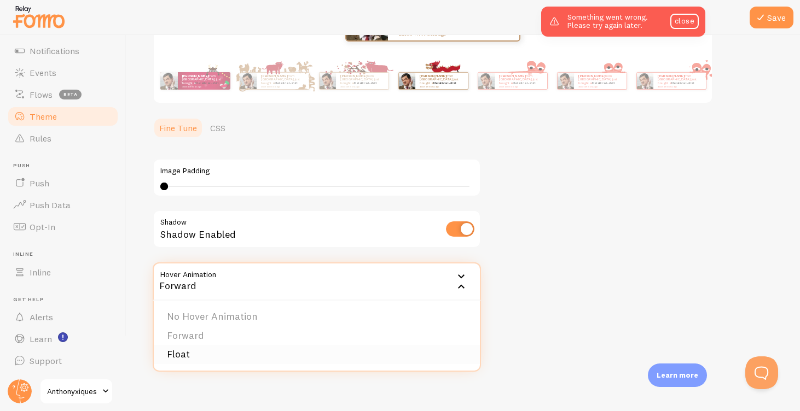
click at [434, 360] on li "Float" at bounding box center [317, 354] width 326 height 19
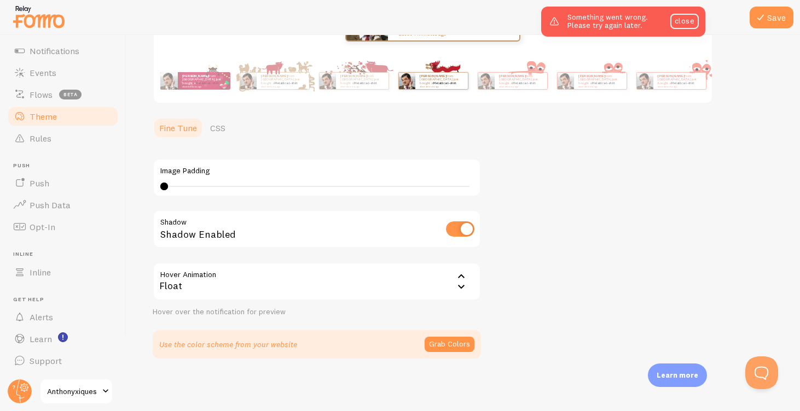
click at [373, 292] on div "Float" at bounding box center [317, 282] width 328 height 38
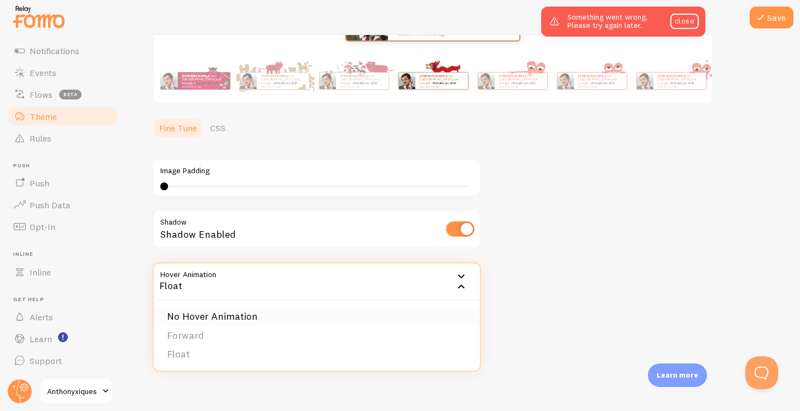
click at [366, 322] on li "No Hover Animation" at bounding box center [317, 316] width 326 height 19
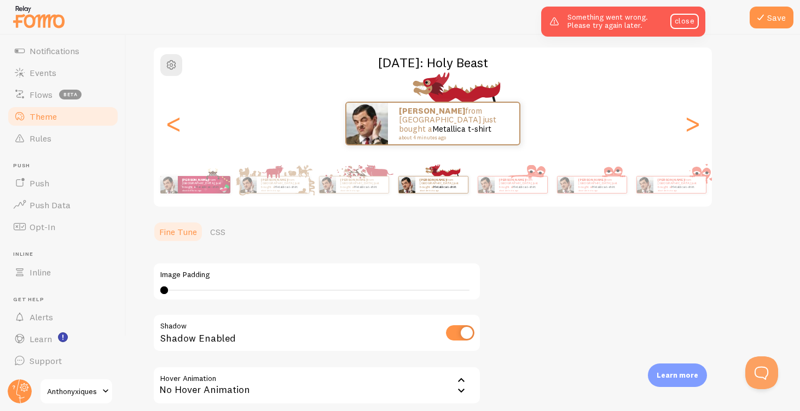
scroll to position [0, 0]
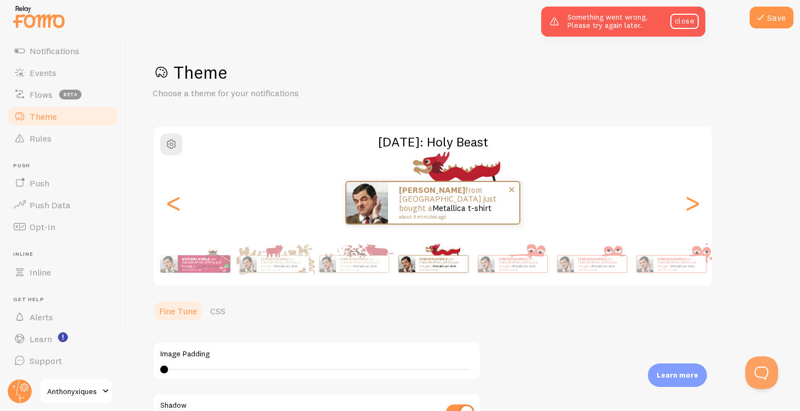
click at [511, 193] on span at bounding box center [511, 190] width 19 height 19
click at [513, 187] on span at bounding box center [511, 190] width 19 height 19
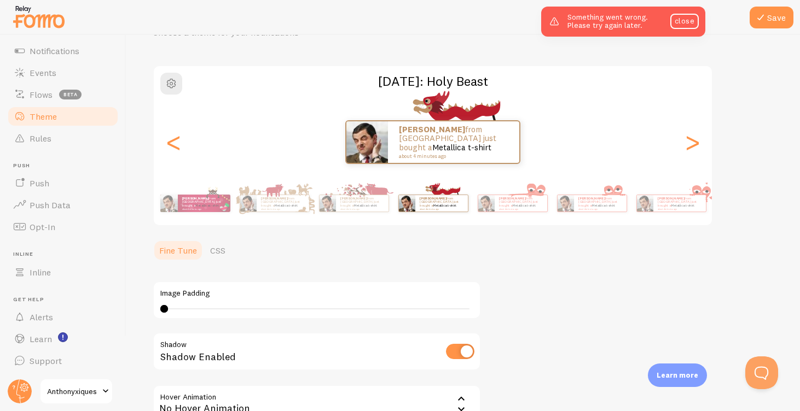
scroll to position [183, 0]
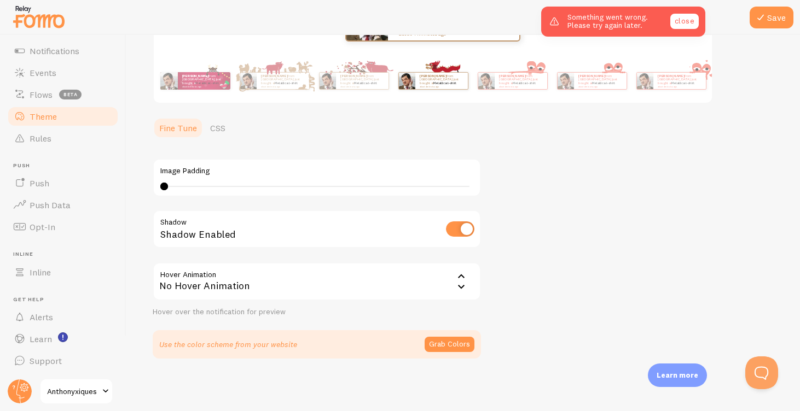
click at [683, 25] on link "close" at bounding box center [684, 21] width 28 height 15
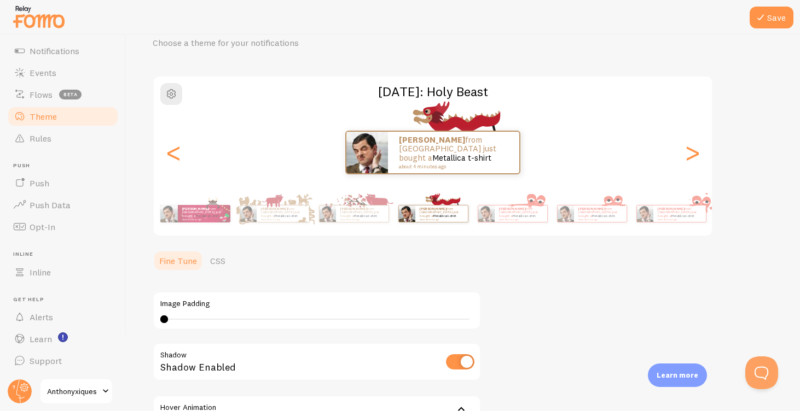
scroll to position [0, 0]
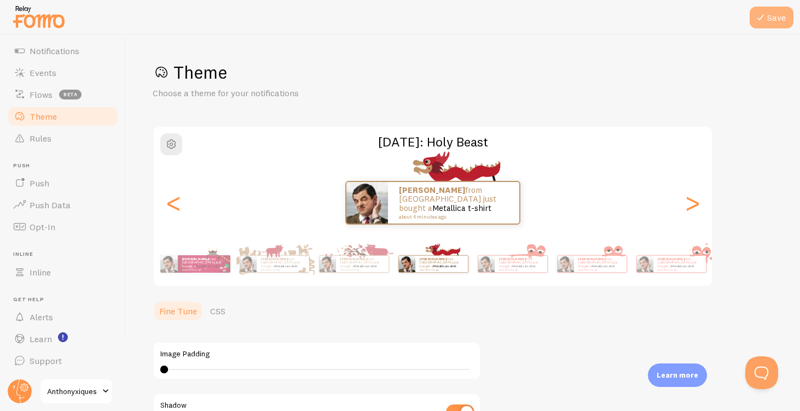
click at [776, 27] on button "Save" at bounding box center [771, 18] width 44 height 22
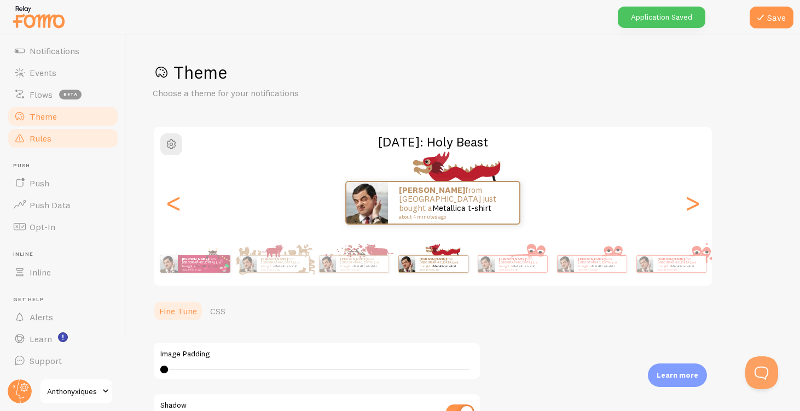
click at [88, 142] on link "Rules" at bounding box center [63, 138] width 113 height 22
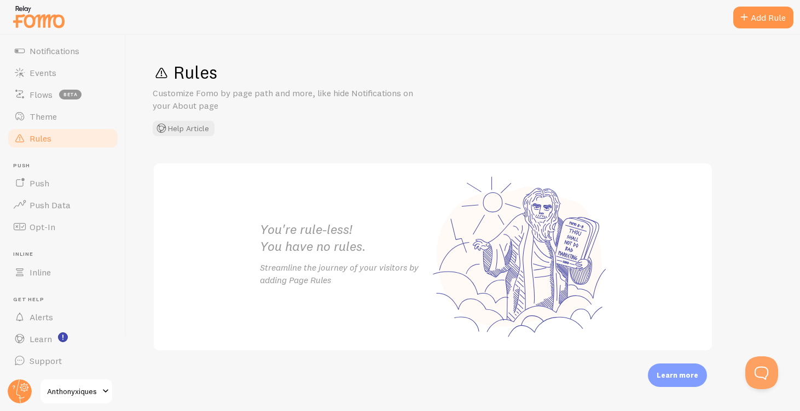
click at [345, 249] on h2 "You're rule-less! You have no rules." at bounding box center [346, 238] width 173 height 34
click at [781, 35] on div "Rules Customize Fomo by page path and more, like hide Notifications on your Abo…" at bounding box center [462, 223] width 673 height 376
click at [772, 25] on div "Add Rule" at bounding box center [763, 18] width 60 height 22
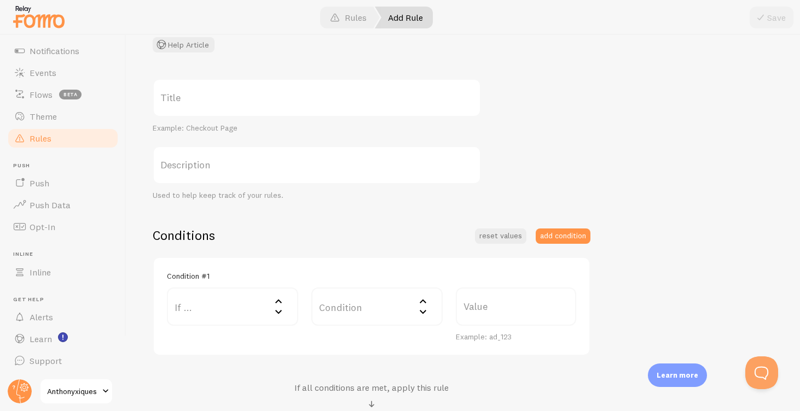
scroll to position [189, 0]
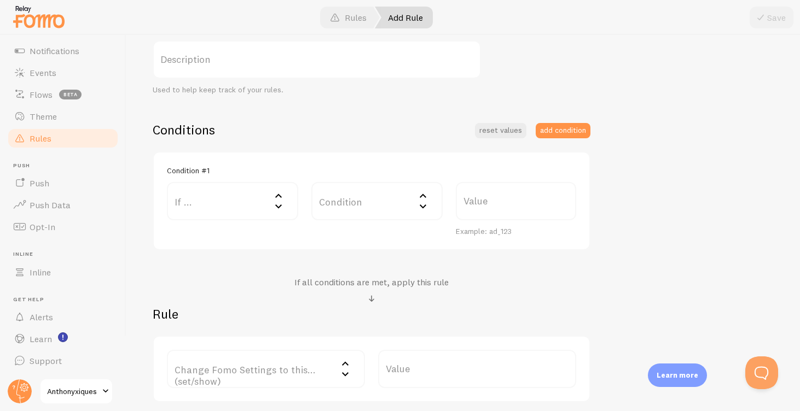
click at [264, 205] on label "If ..." at bounding box center [232, 201] width 131 height 38
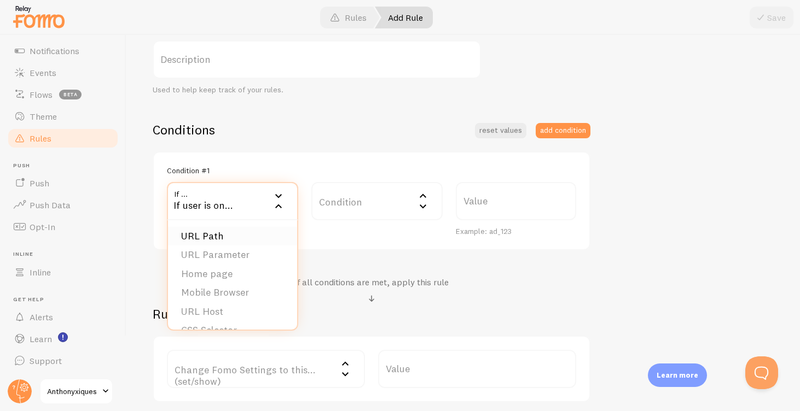
click at [261, 245] on li "URL Path" at bounding box center [232, 236] width 129 height 19
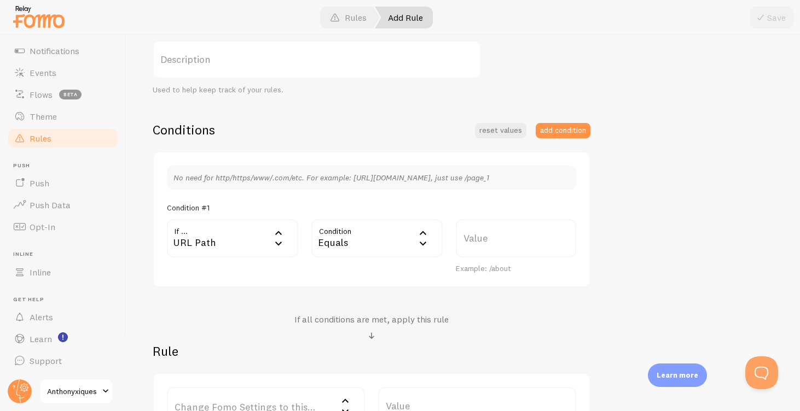
click at [382, 244] on div "Equals" at bounding box center [376, 238] width 131 height 38
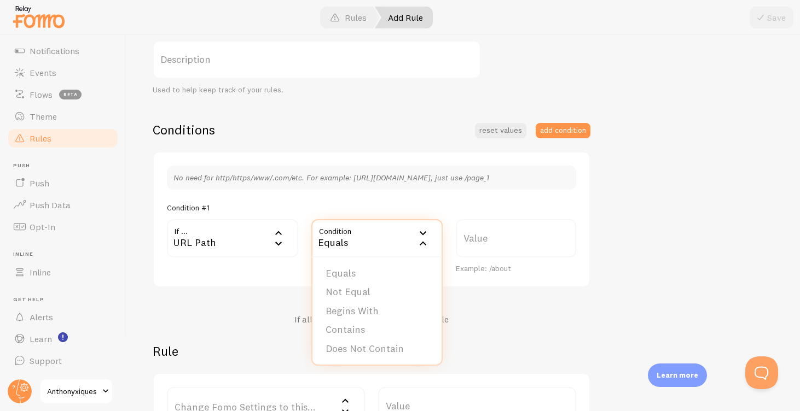
click at [226, 246] on div "URL Path" at bounding box center [232, 238] width 131 height 38
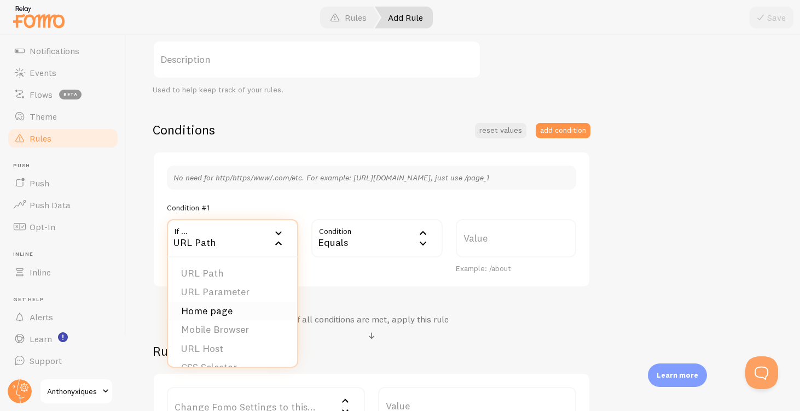
scroll to position [17, 0]
click at [231, 334] on li "URL Host" at bounding box center [232, 332] width 129 height 19
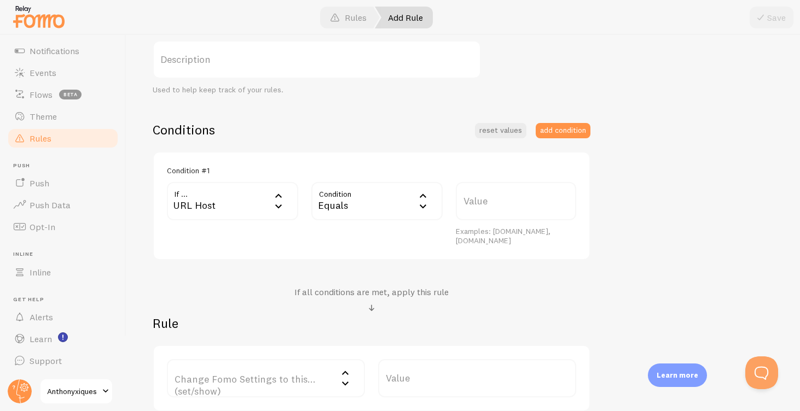
click at [236, 203] on div "URL Host" at bounding box center [232, 201] width 131 height 38
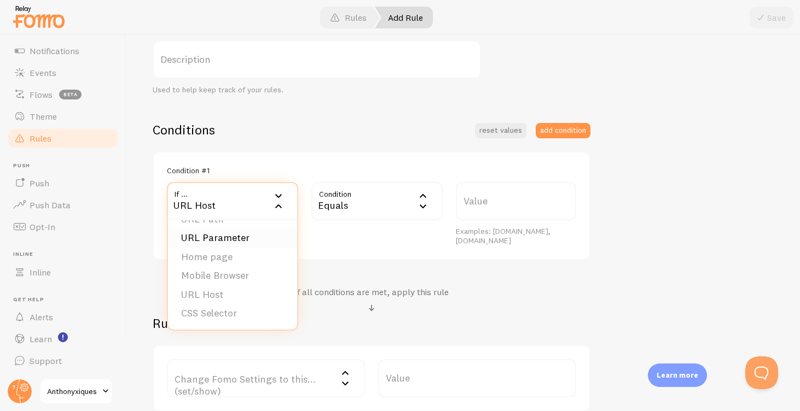
click at [230, 237] on li "URL Parameter" at bounding box center [232, 238] width 129 height 19
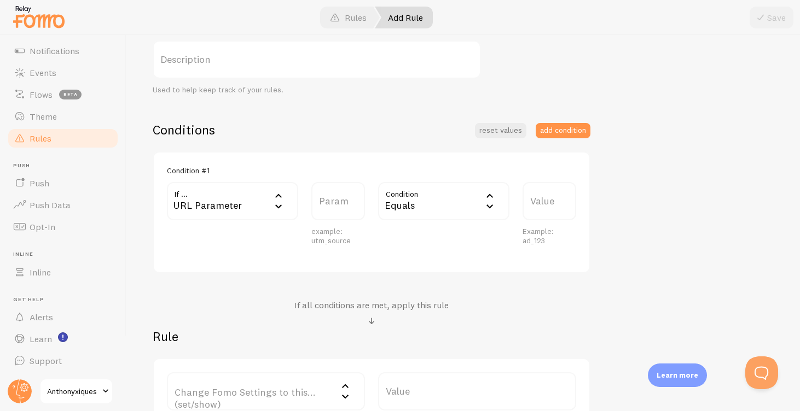
click at [253, 195] on div "URL Parameter" at bounding box center [232, 201] width 131 height 38
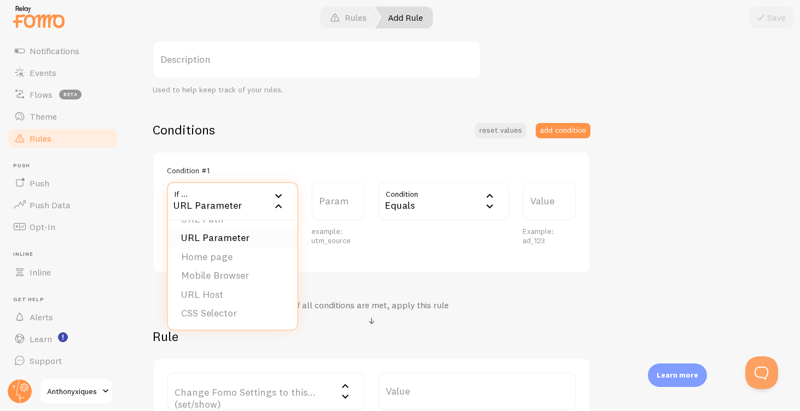
scroll to position [0, 0]
click at [245, 235] on li "URL Path" at bounding box center [232, 236] width 129 height 19
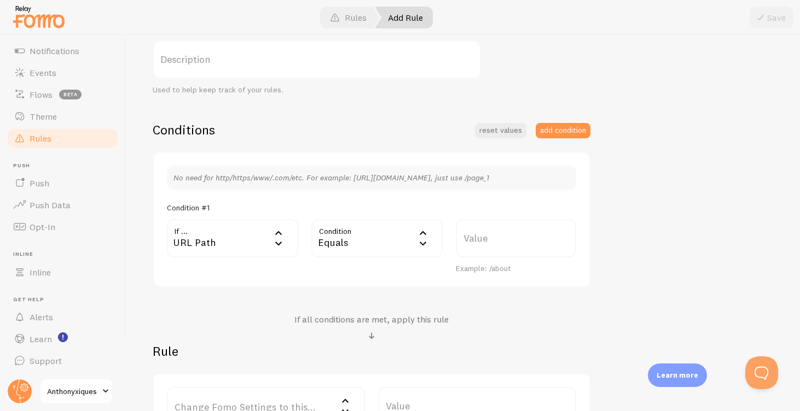
click at [497, 238] on label "Value" at bounding box center [516, 238] width 120 height 38
click at [497, 238] on input "Value" at bounding box center [516, 238] width 120 height 38
click at [527, 271] on div "Example: /about" at bounding box center [516, 269] width 120 height 10
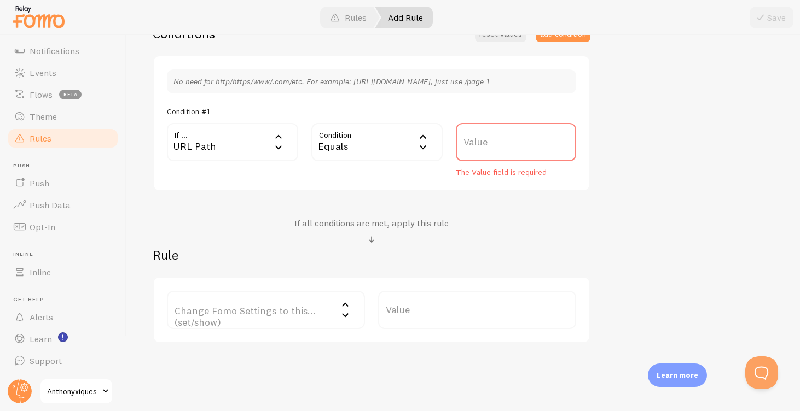
scroll to position [313, 0]
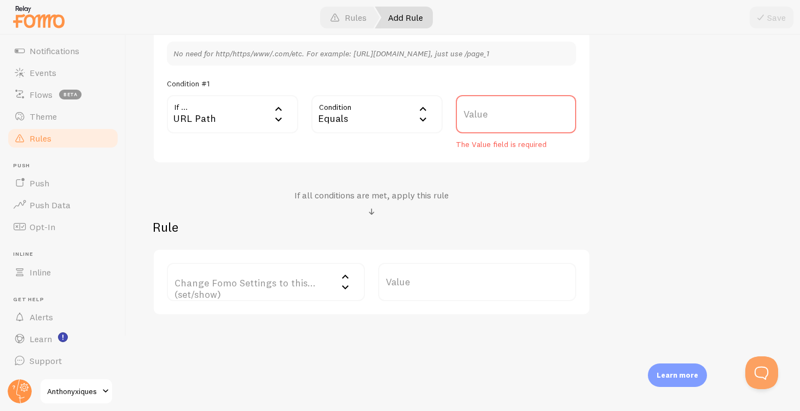
click at [307, 295] on label "Change Fomo Settings to this... (set/show)" at bounding box center [266, 282] width 198 height 38
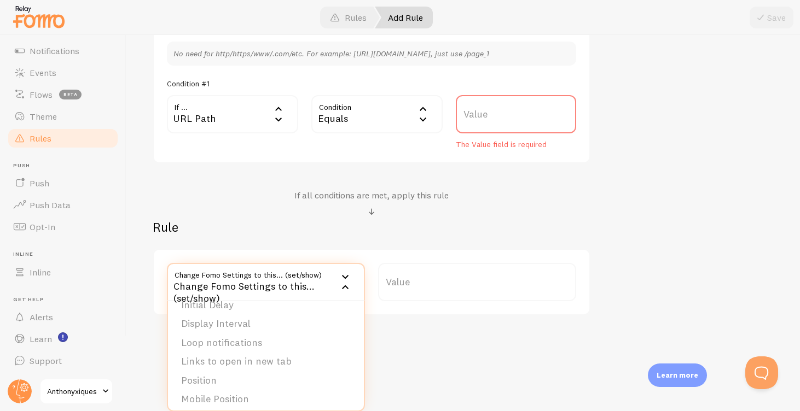
scroll to position [1, 0]
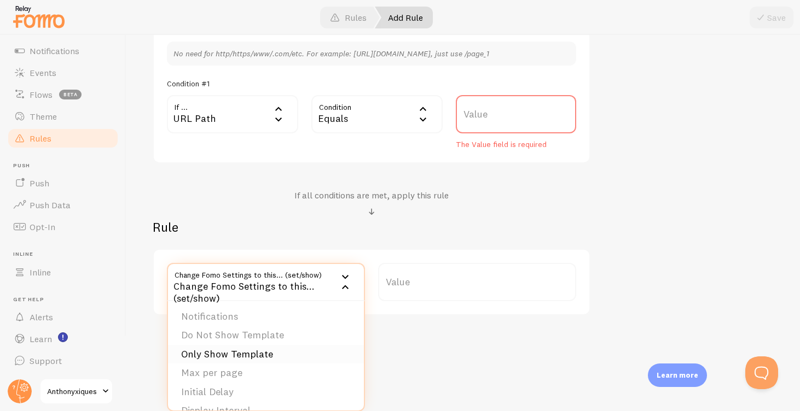
click at [264, 363] on li "Only Show Template" at bounding box center [266, 354] width 196 height 19
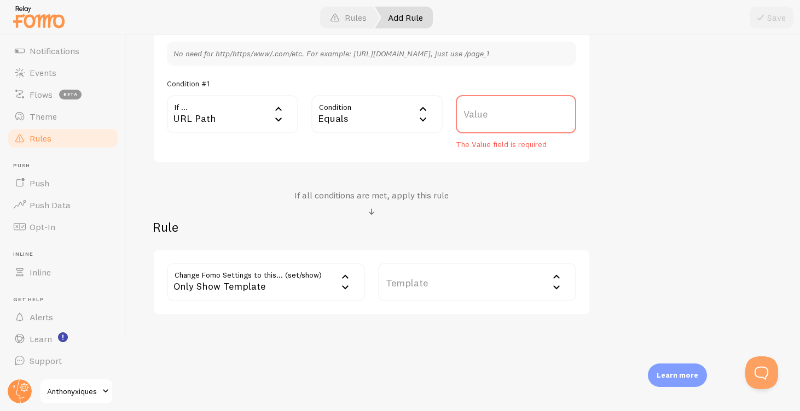
click at [465, 274] on label "Template" at bounding box center [477, 282] width 198 height 38
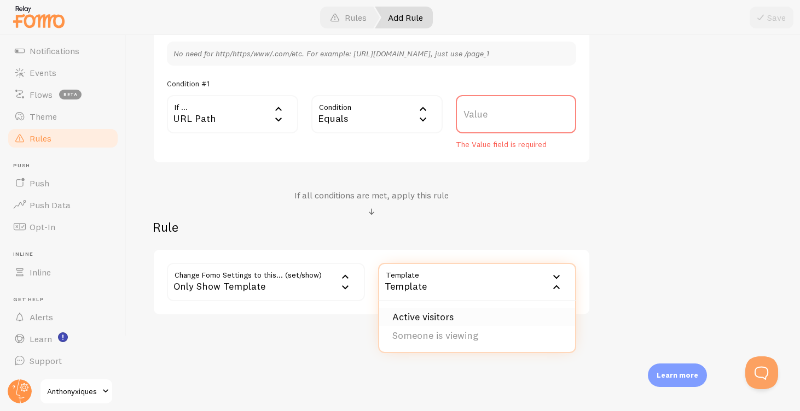
click at [463, 311] on li "Active visitors" at bounding box center [477, 317] width 196 height 19
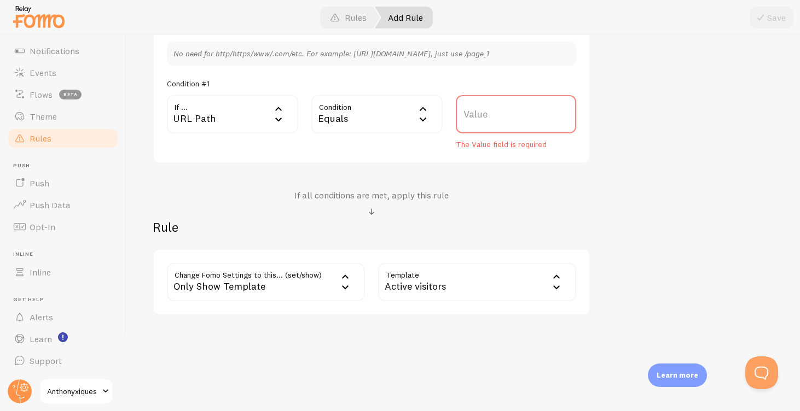
click at [311, 287] on div "Only Show Template" at bounding box center [266, 282] width 198 height 38
click at [403, 344] on div "Add Rule Customize Fomo by page path and more, like hide Notifications on your …" at bounding box center [462, 223] width 673 height 376
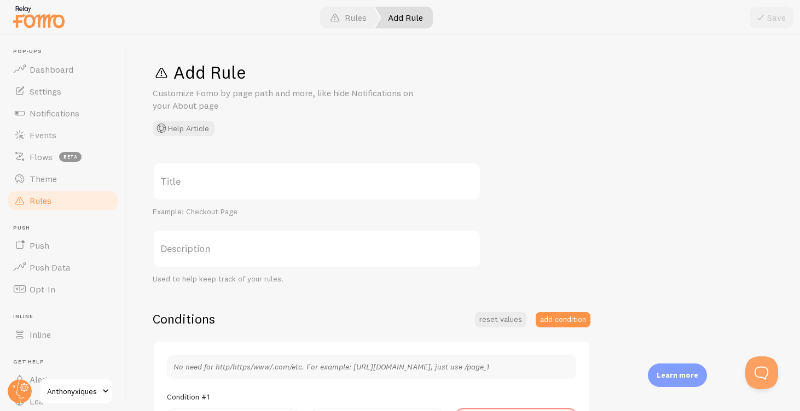
click at [16, 51] on span "Pop-ups" at bounding box center [66, 51] width 106 height 7
click at [26, 59] on link "Dashboard" at bounding box center [63, 70] width 113 height 22
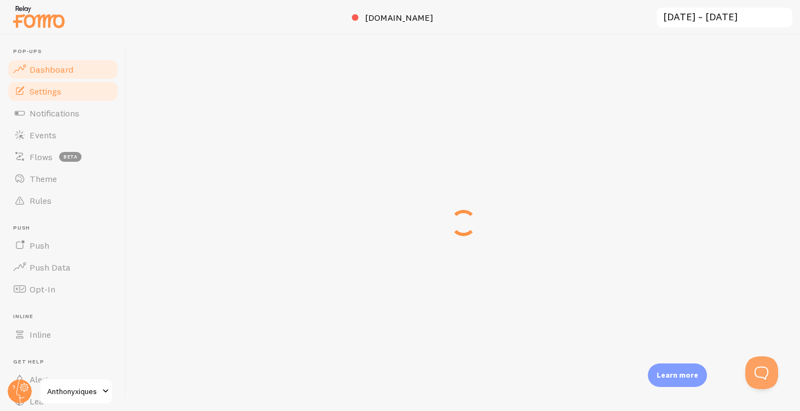
click at [48, 97] on link "Settings" at bounding box center [63, 91] width 113 height 22
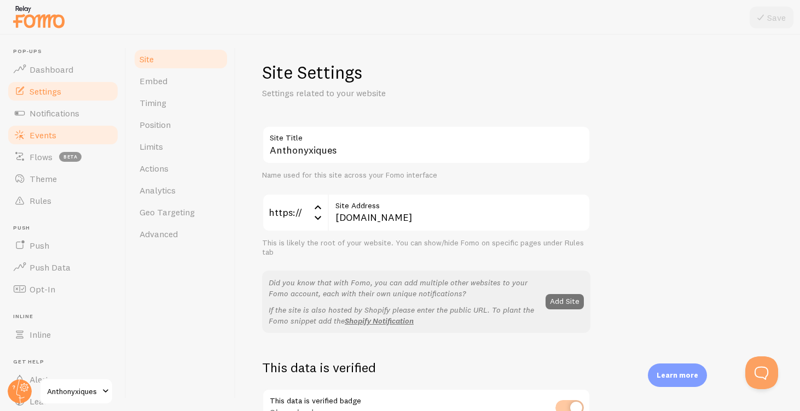
click at [61, 125] on link "Events" at bounding box center [63, 135] width 113 height 22
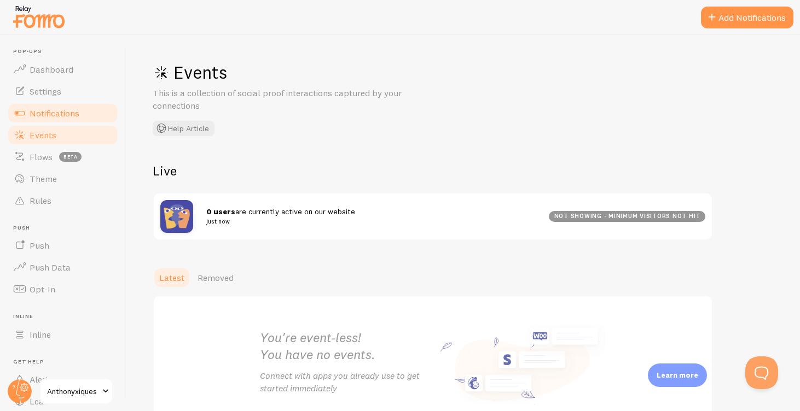
click at [75, 110] on span "Notifications" at bounding box center [55, 113] width 50 height 11
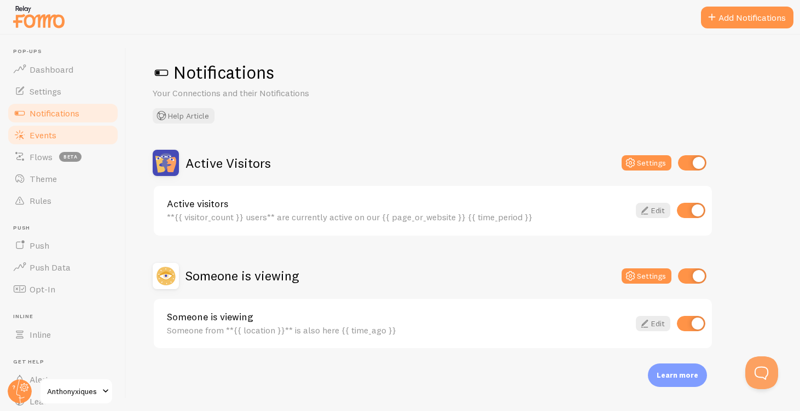
click at [66, 130] on link "Events" at bounding box center [63, 135] width 113 height 22
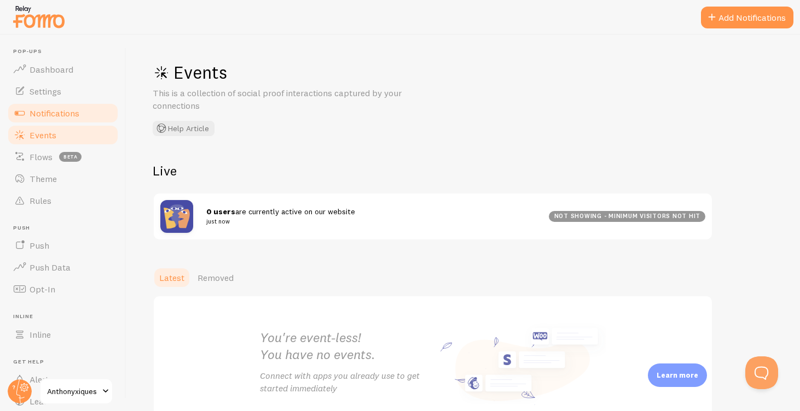
click at [74, 118] on link "Notifications" at bounding box center [63, 113] width 113 height 22
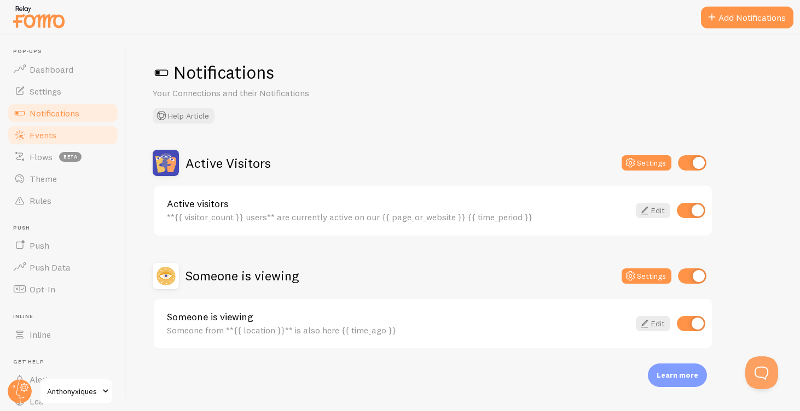
click at [69, 132] on link "Events" at bounding box center [63, 135] width 113 height 22
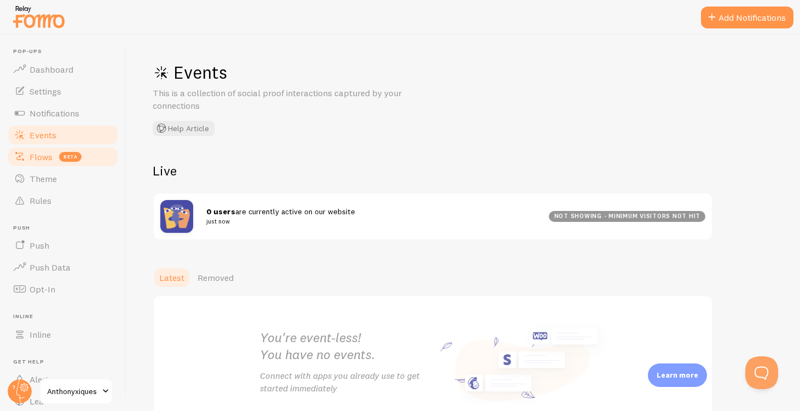
click at [68, 166] on link "Flows beta" at bounding box center [63, 157] width 113 height 22
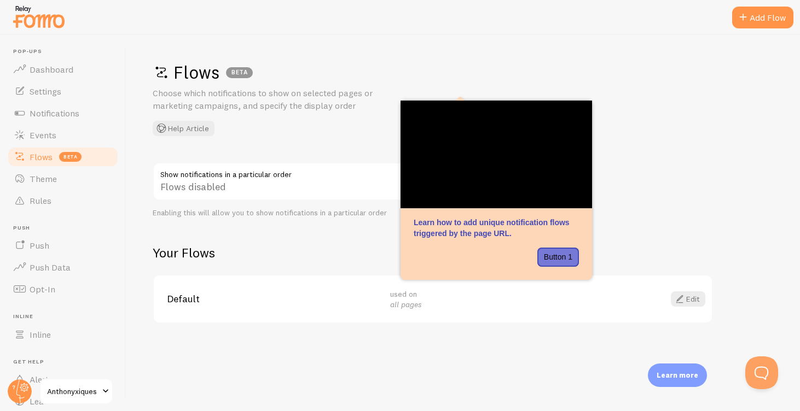
click at [212, 102] on p "Choose which notifications to show on selected pages or marketing campaigns, an…" at bounding box center [284, 99] width 263 height 25
click at [213, 107] on p "Choose which notifications to show on selected pages or marketing campaigns, an…" at bounding box center [284, 99] width 263 height 25
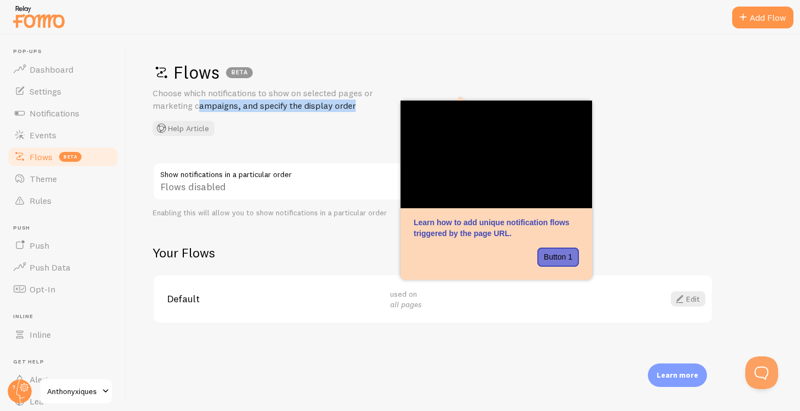
click at [213, 107] on p "Choose which notifications to show on selected pages or marketing campaigns, an…" at bounding box center [284, 99] width 263 height 25
